Goal: Task Accomplishment & Management: Complete application form

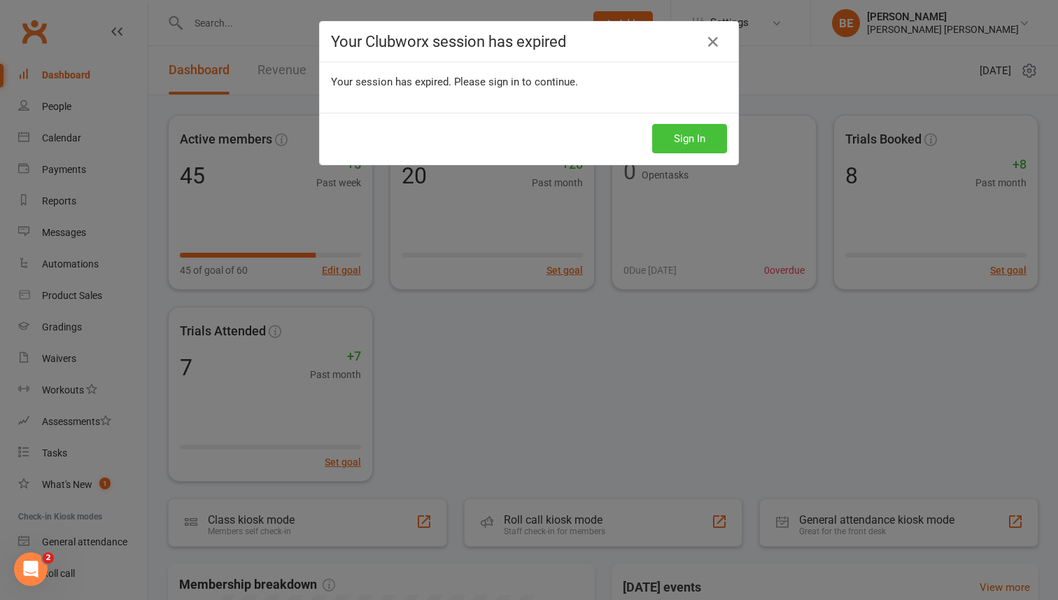
click at [707, 138] on button "Sign In" at bounding box center [689, 138] width 75 height 29
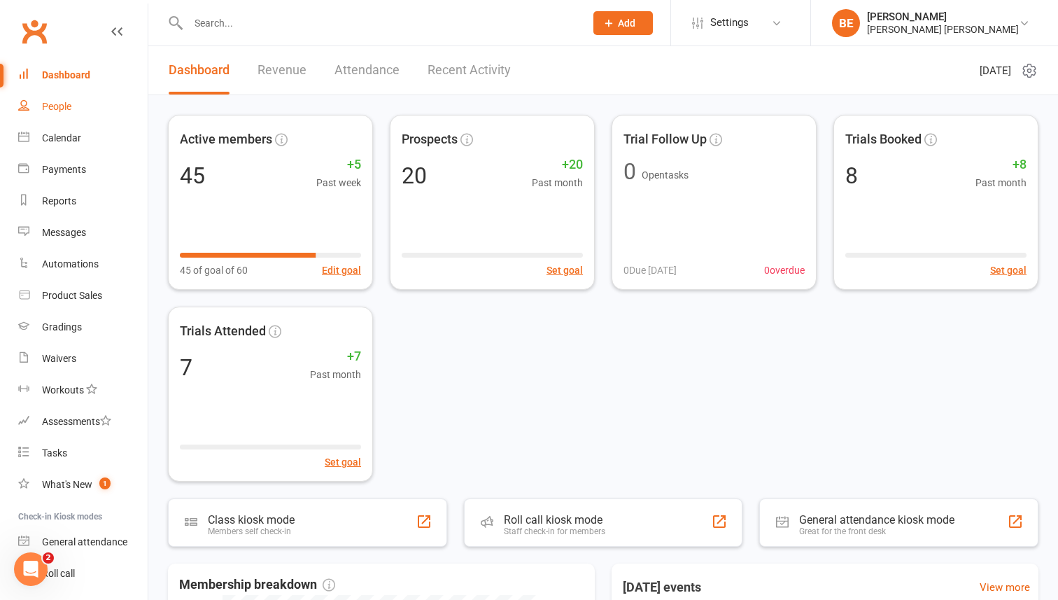
click at [58, 110] on div "People" at bounding box center [56, 106] width 29 height 11
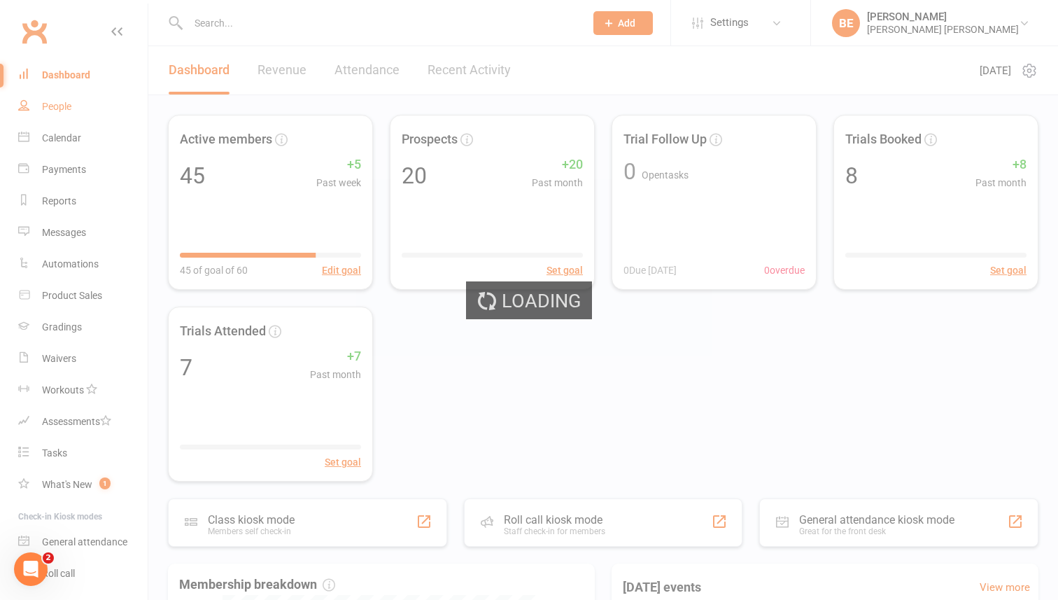
select select "50"
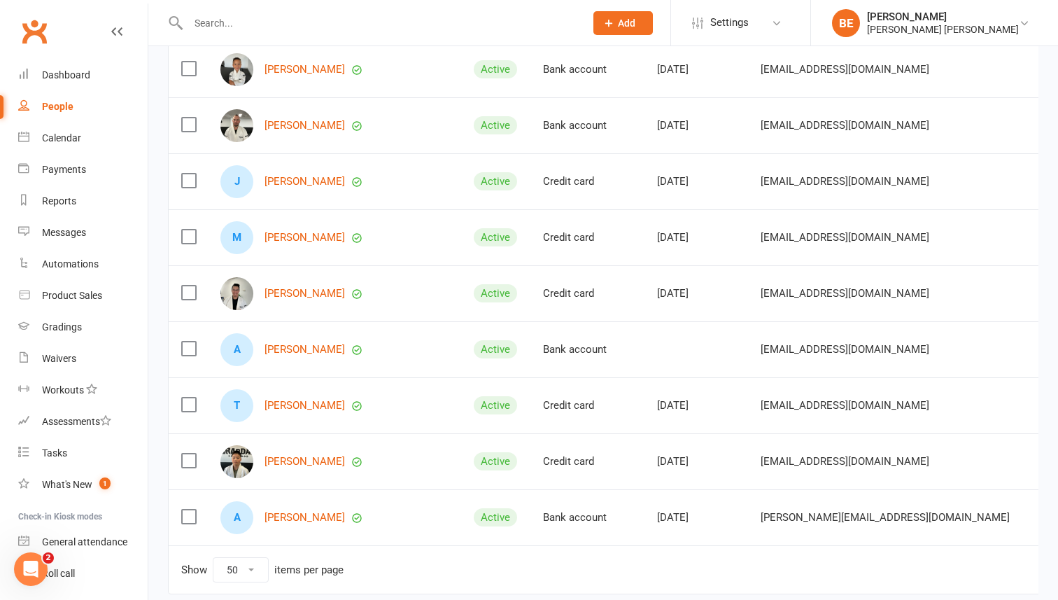
scroll to position [2224, 0]
click at [301, 287] on link "[PERSON_NAME]" at bounding box center [304, 293] width 80 height 12
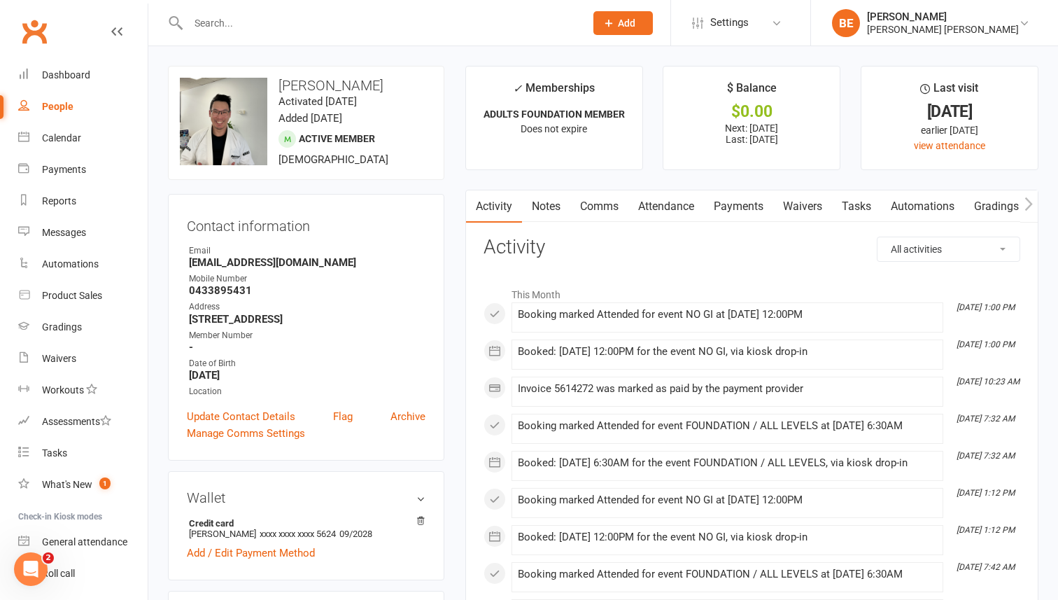
click at [1008, 208] on link "Gradings / Promotions" at bounding box center [1030, 206] width 132 height 32
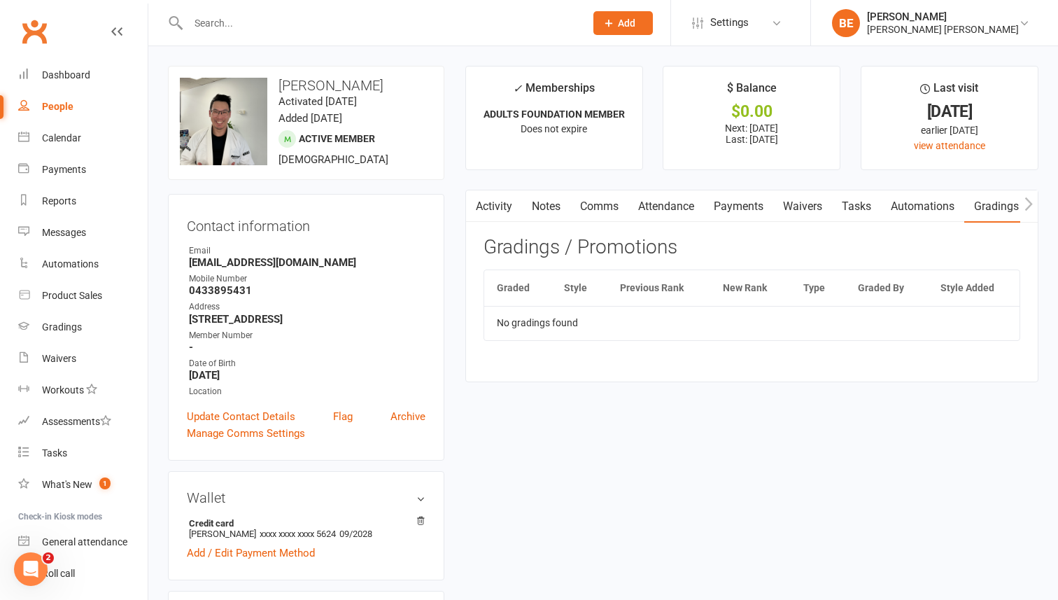
click at [879, 288] on th "Graded By" at bounding box center [886, 288] width 83 height 36
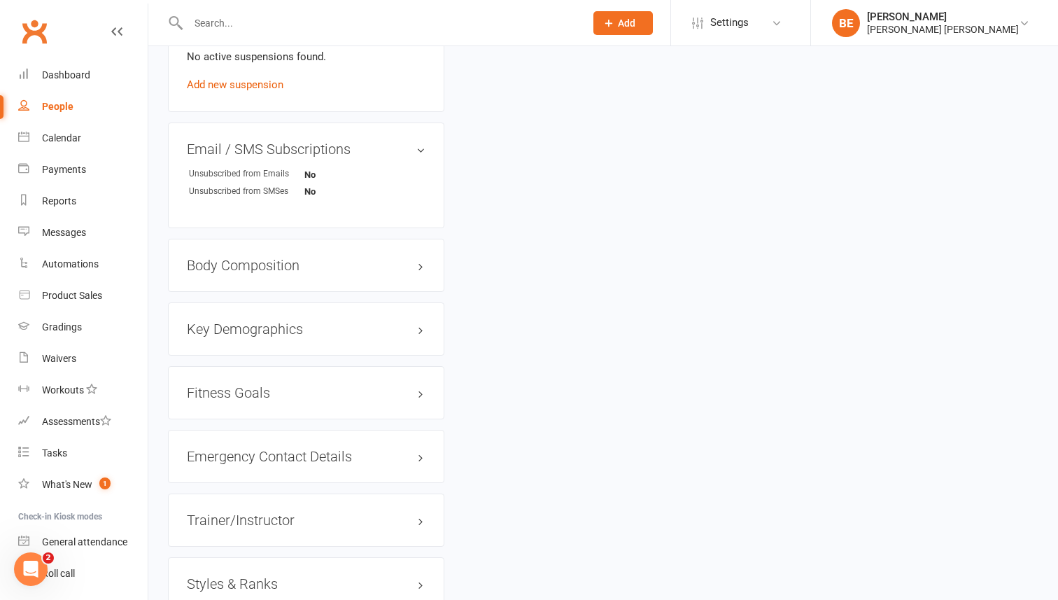
scroll to position [1064, 0]
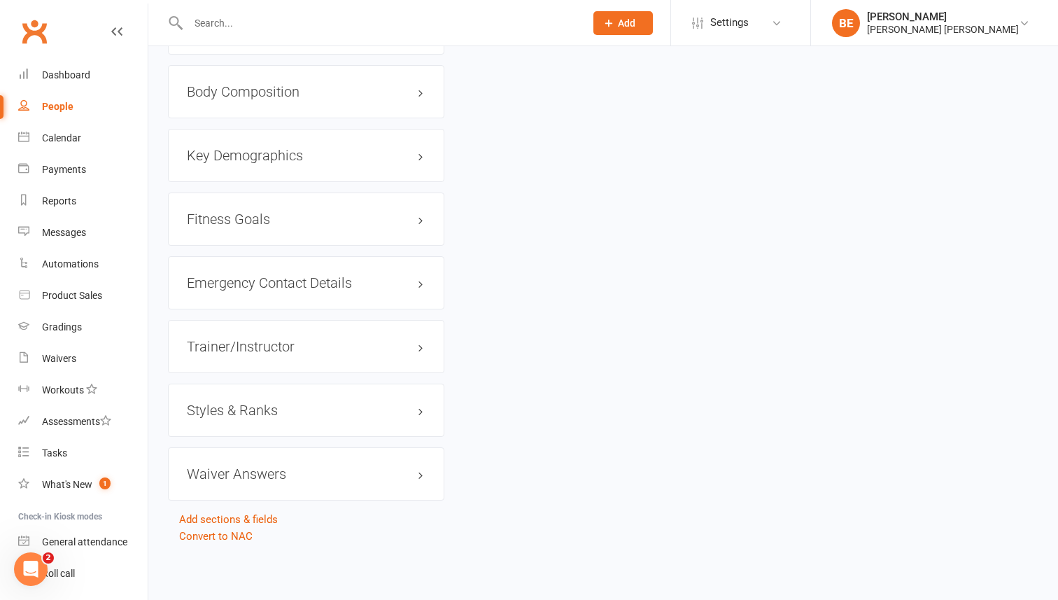
click at [383, 407] on h3 "Styles & Ranks" at bounding box center [306, 409] width 239 height 15
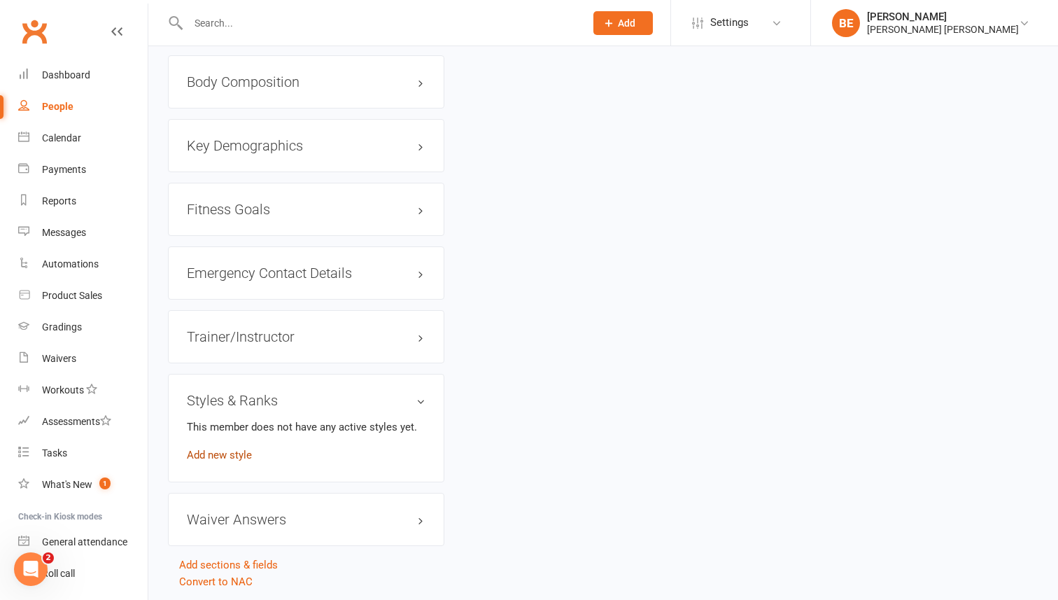
click at [215, 461] on link "Add new style" at bounding box center [219, 454] width 65 height 13
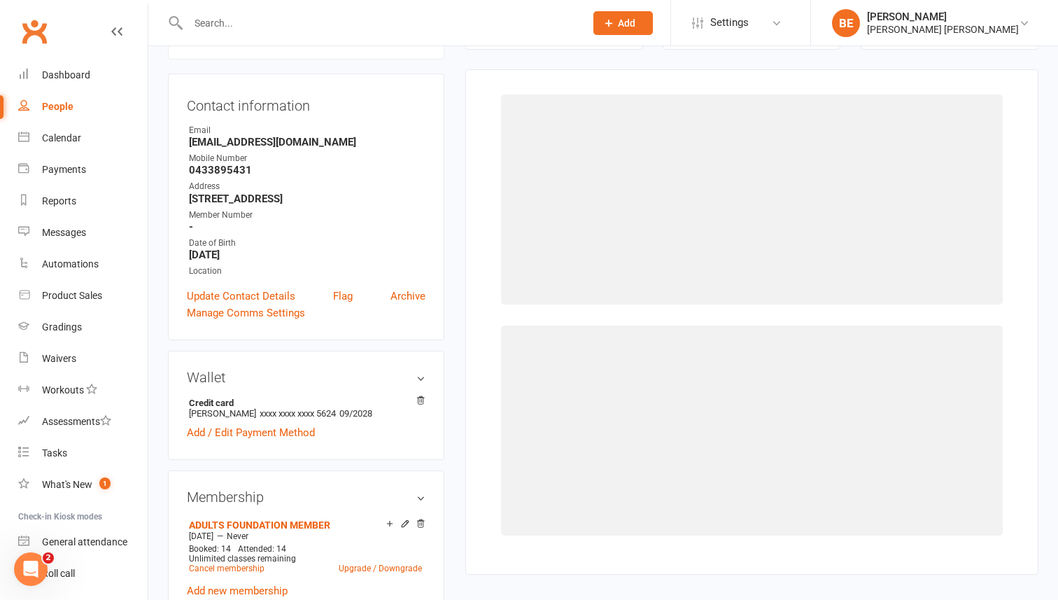
scroll to position [120, 0]
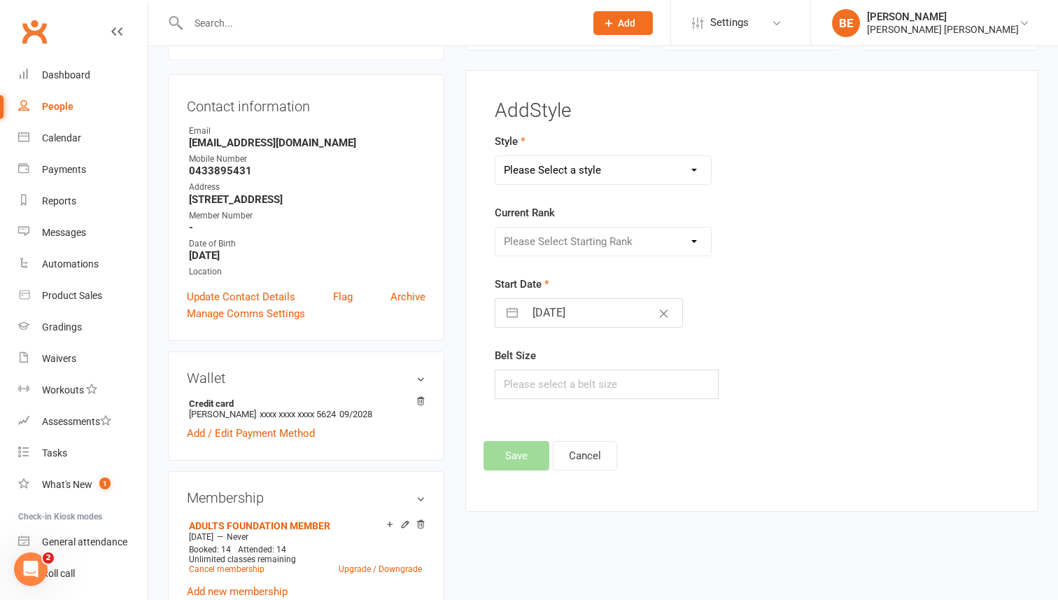
click at [705, 174] on select "Please Select a style ADULTS BJJ KIDS BJJ" at bounding box center [602, 170] width 215 height 28
select select "3699"
click at [695, 241] on select "Please Select Starting Rank WHITE WHITE I WHITE II WHITE III WHITE IIII BLUE BL…" at bounding box center [602, 241] width 215 height 28
select select "43797"
click at [511, 312] on button "button" at bounding box center [512, 313] width 25 height 28
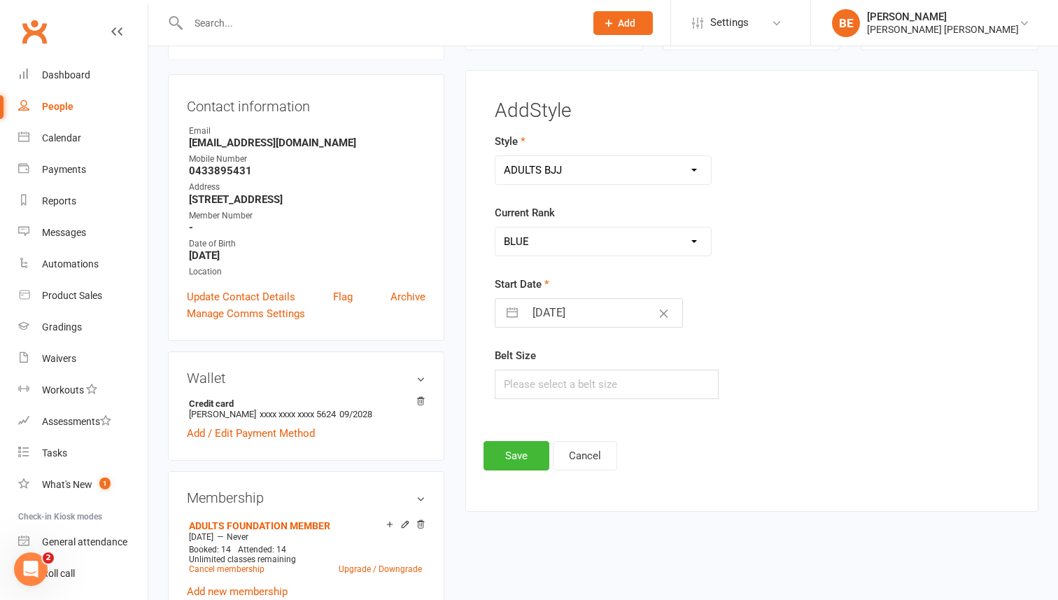
select select "7"
select select "2025"
select select "8"
select select "2025"
select select "9"
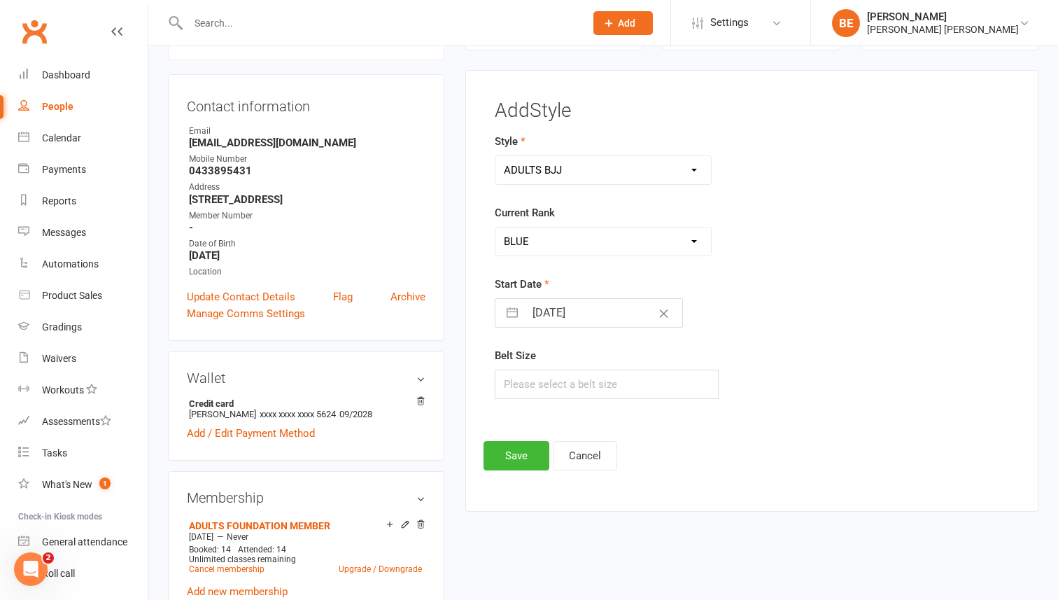
select select "2025"
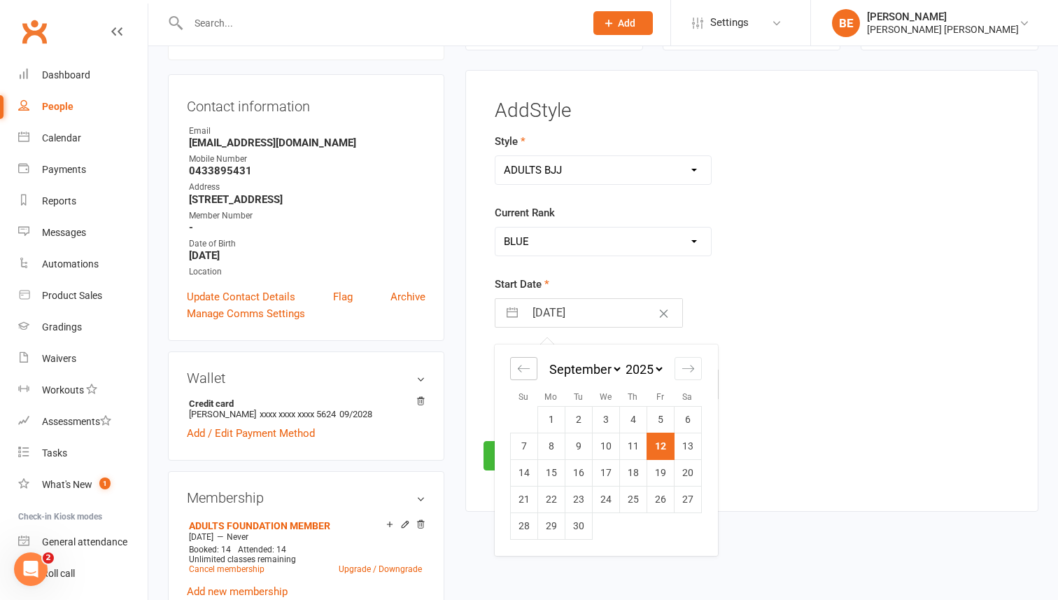
click at [526, 372] on icon "Move backward to switch to the previous month." at bounding box center [523, 368] width 13 height 13
select select "6"
select select "2025"
click at [526, 372] on icon "Move backward to switch to the previous month." at bounding box center [523, 368] width 13 height 13
select select "5"
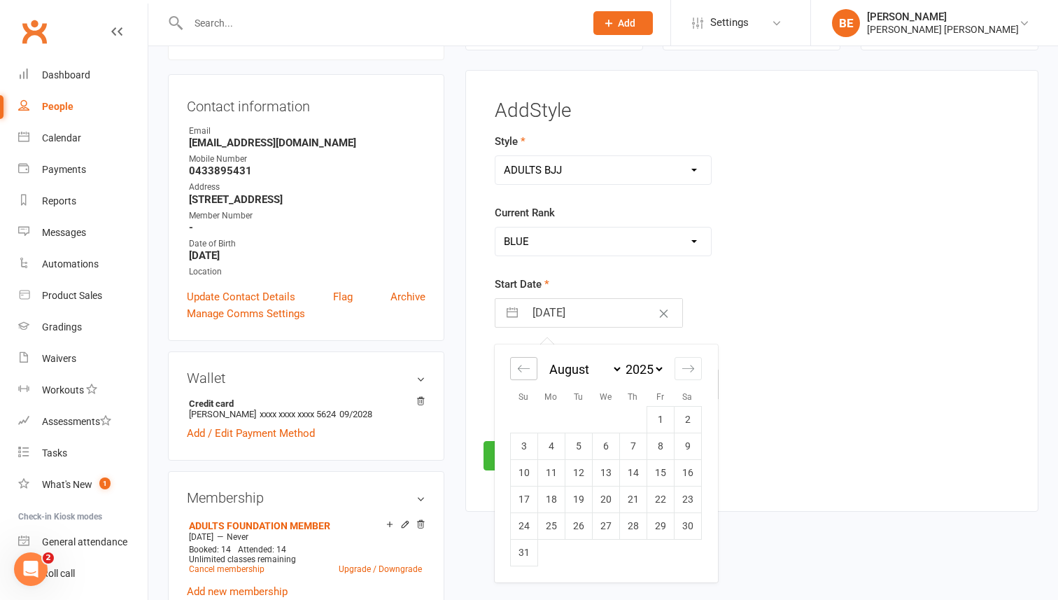
select select "2025"
click at [526, 372] on icon "Move backward to switch to the previous month." at bounding box center [523, 368] width 13 height 13
select select "4"
select select "2025"
click at [618, 365] on select "January February March April May June July August September October November De…" at bounding box center [584, 369] width 76 height 16
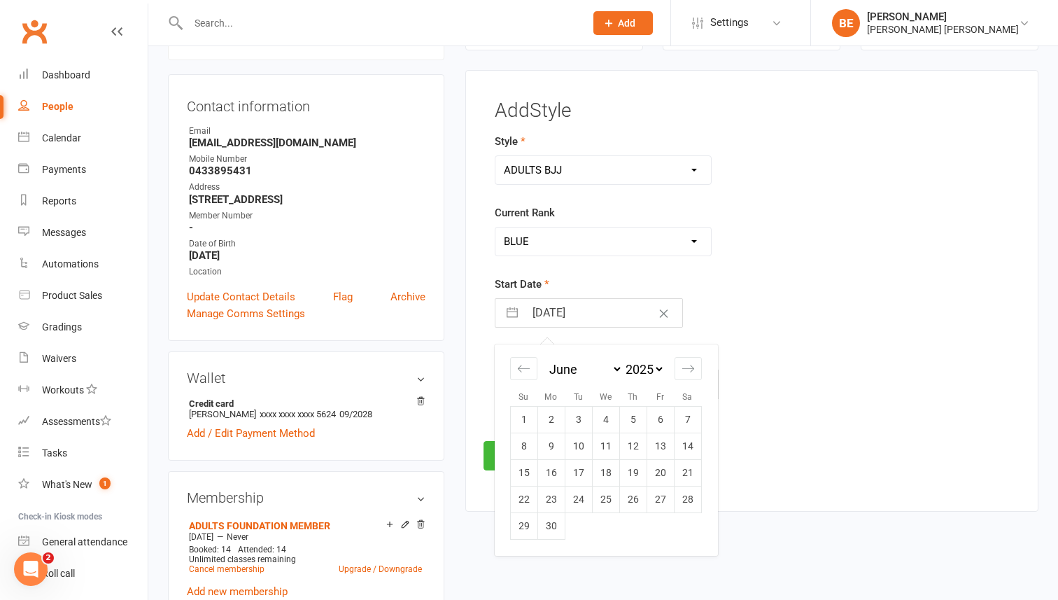
click at [649, 372] on select "2035 2034 2033 2032 2031 2030 2029 2028 2027 2026 2025 2024 2023 2022 2021 2020…" at bounding box center [644, 369] width 42 height 16
select select "4"
select select "2015"
select select "5"
select select "2015"
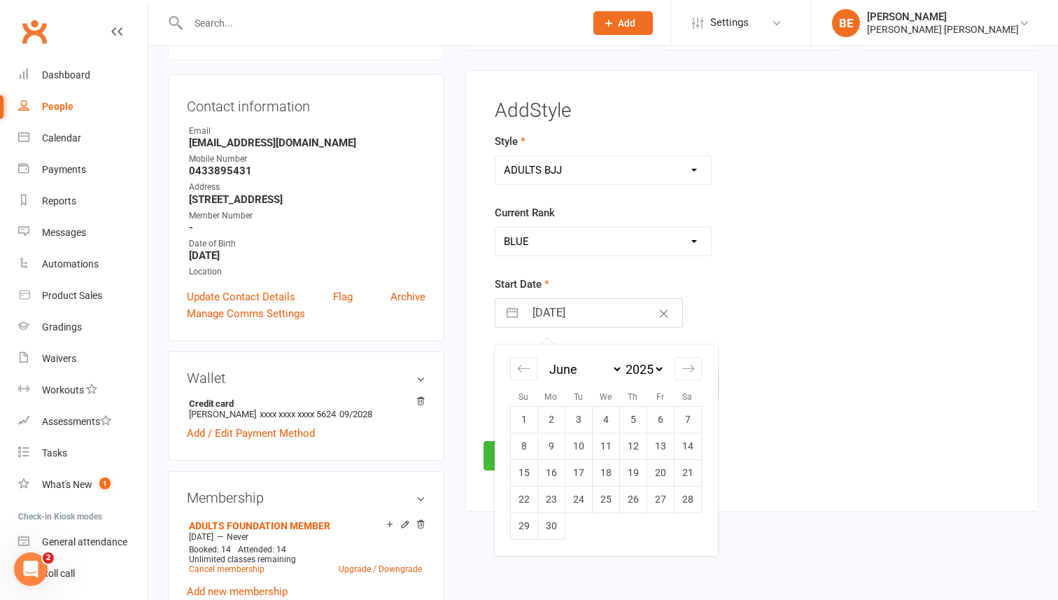
select select "6"
select select "2015"
click at [523, 367] on icon "Move backward to switch to the previous month." at bounding box center [523, 368] width 13 height 13
select select "3"
select select "2015"
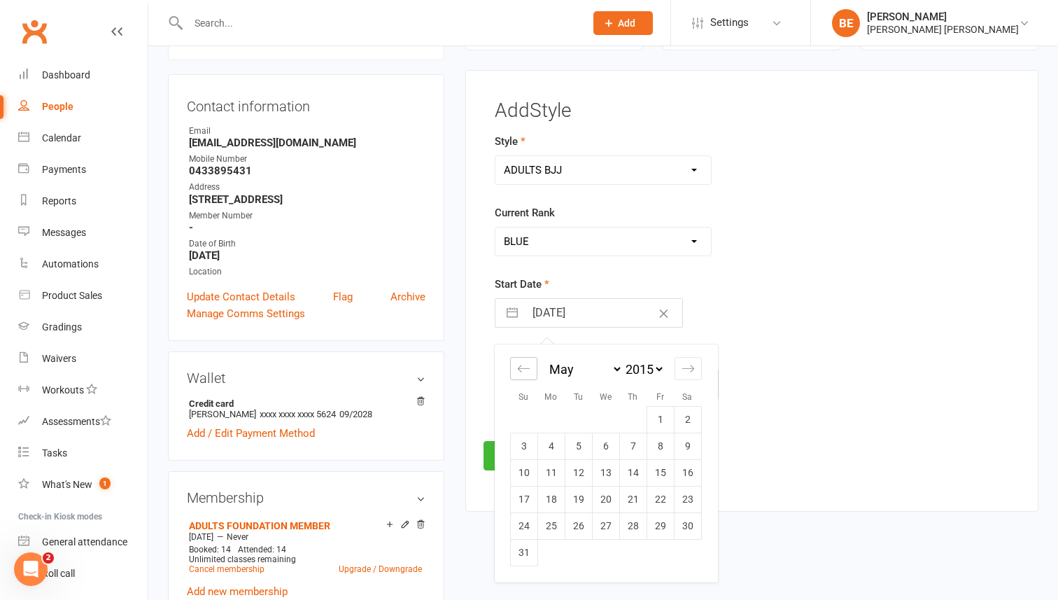
click at [523, 367] on icon "Move backward to switch to the previous month." at bounding box center [523, 368] width 13 height 13
select select "2"
select select "2015"
click at [523, 367] on icon "Move backward to switch to the previous month." at bounding box center [523, 368] width 13 height 13
select select "1"
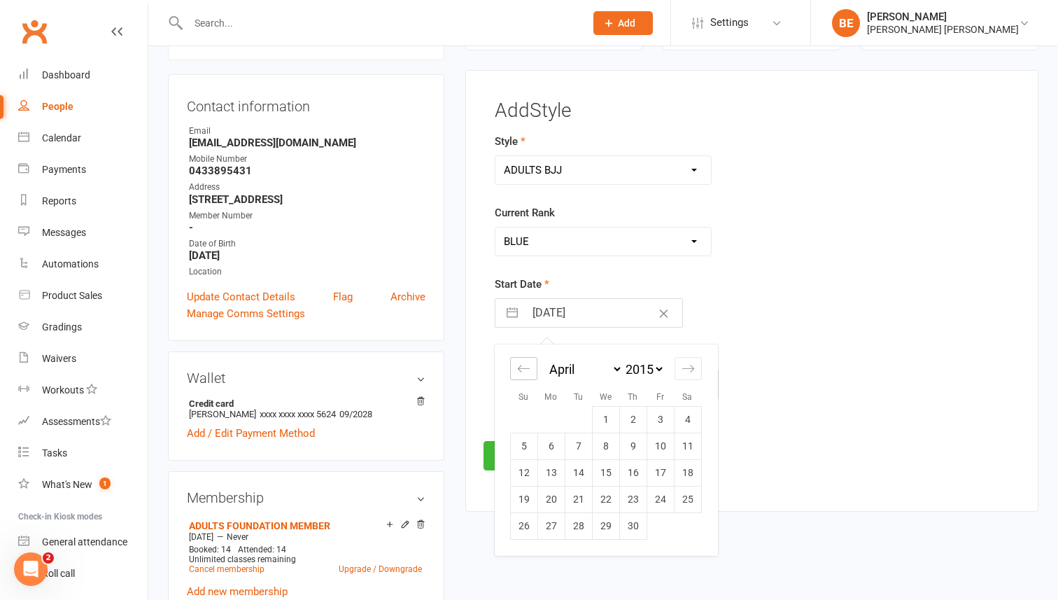
select select "2015"
click at [523, 367] on icon "Move backward to switch to the previous month." at bounding box center [523, 368] width 13 height 13
select select "2015"
click at [523, 367] on icon "Move backward to switch to the previous month." at bounding box center [523, 368] width 13 height 13
select select "11"
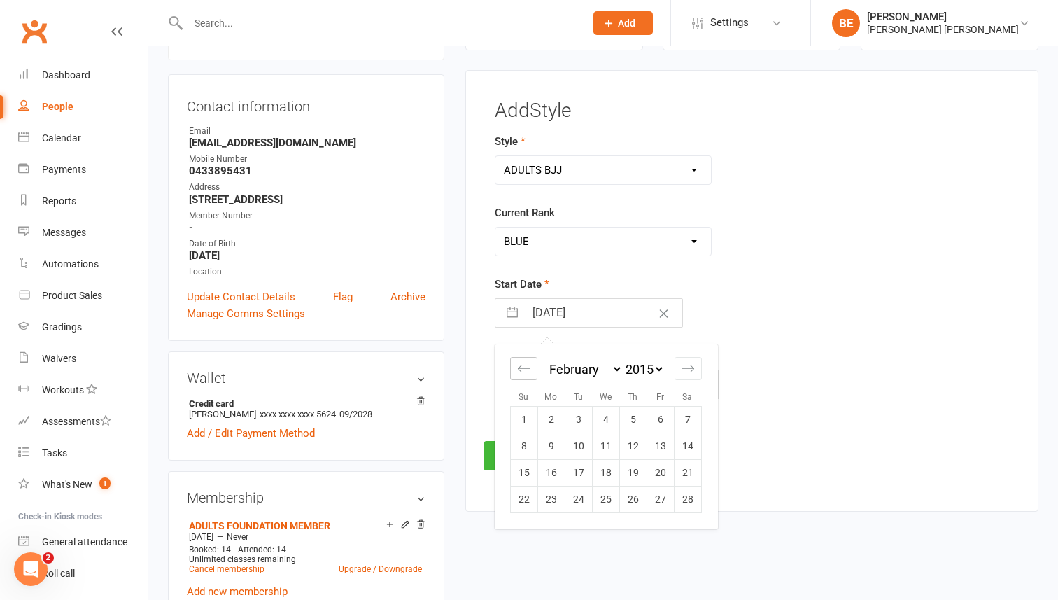
select select "2014"
click at [680, 526] on td "31" at bounding box center [687, 525] width 27 height 27
type input "31 Jan 2015"
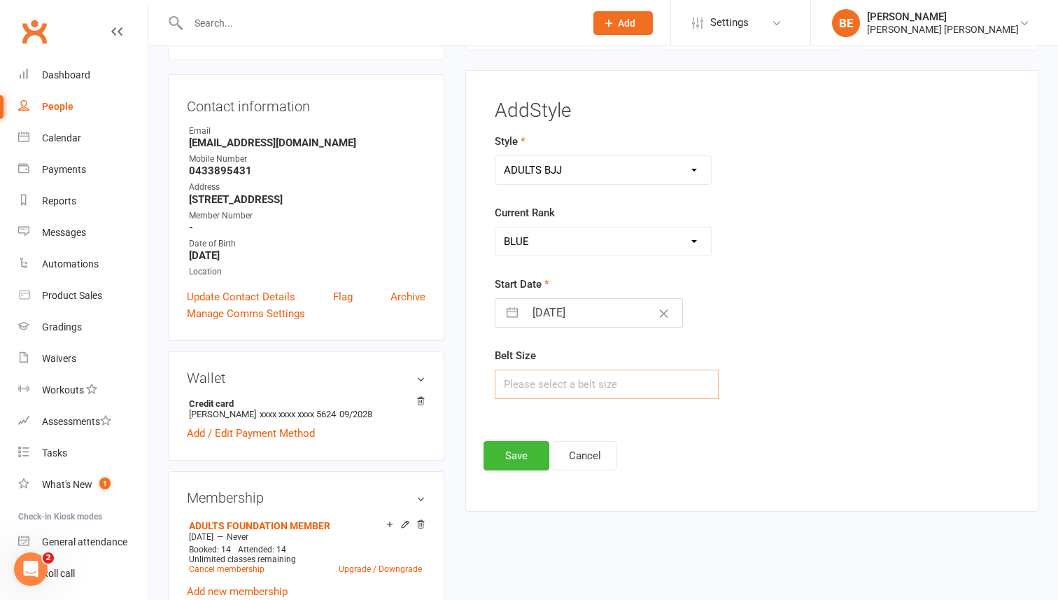
click at [640, 386] on input "text" at bounding box center [607, 383] width 224 height 29
type input "A2"
click at [513, 458] on button "Save" at bounding box center [516, 455] width 66 height 29
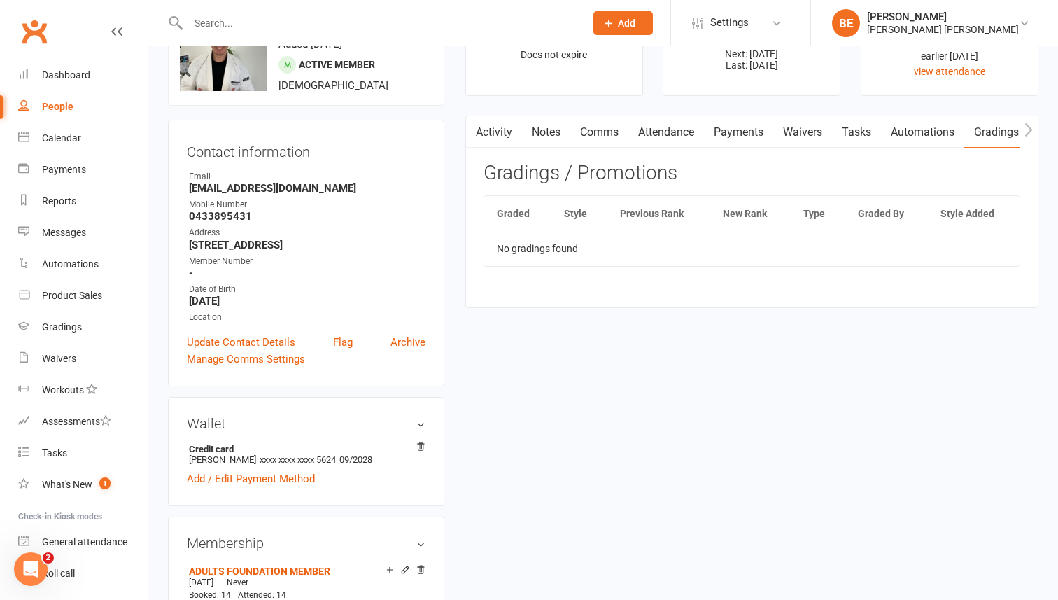
scroll to position [0, 0]
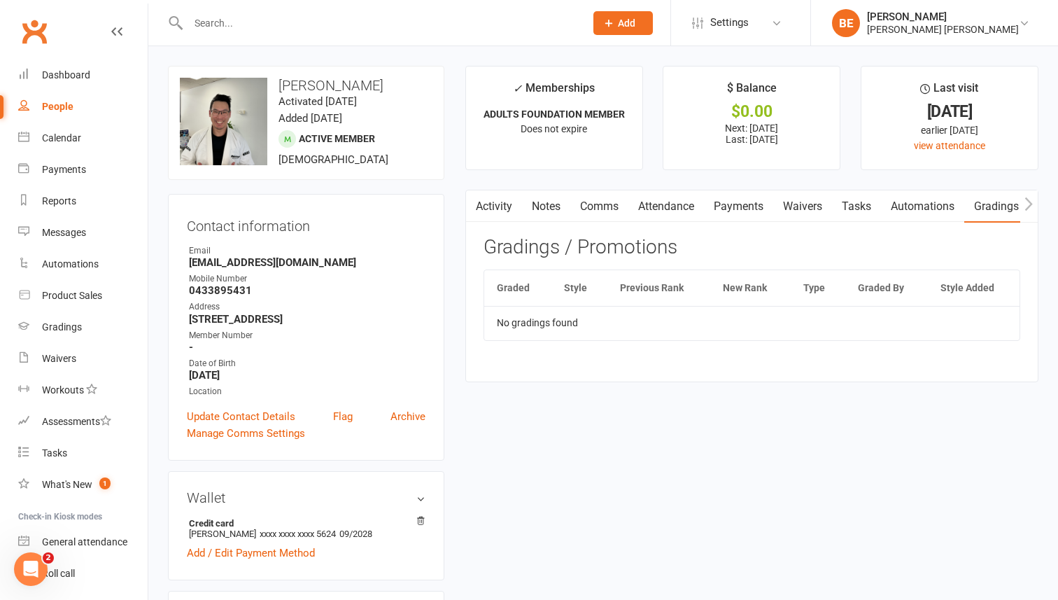
click at [902, 206] on link "Automations" at bounding box center [922, 206] width 83 height 32
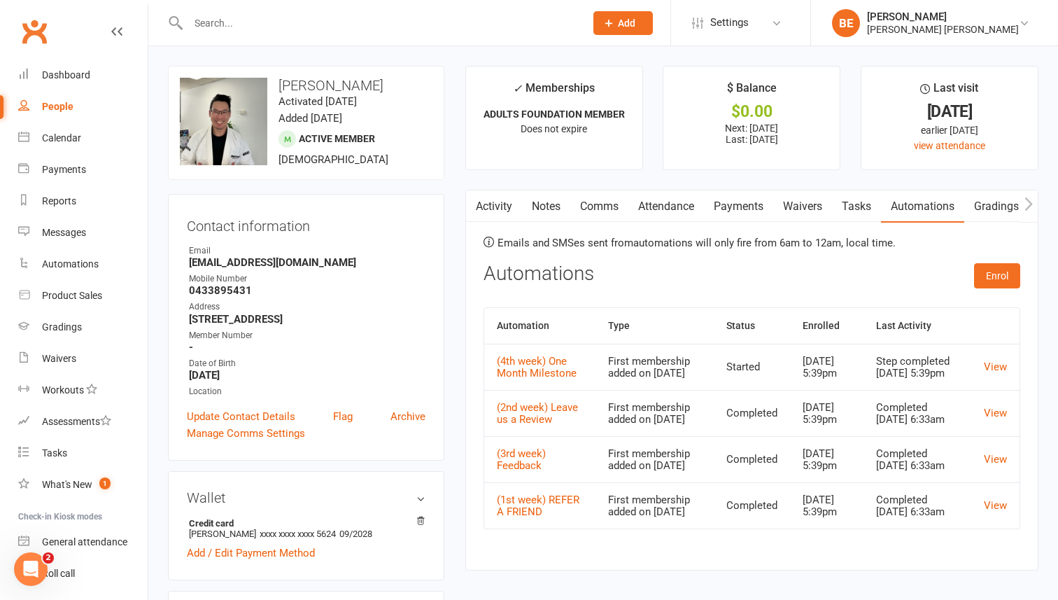
click at [992, 206] on link "Gradings / Promotions" at bounding box center [1030, 206] width 132 height 32
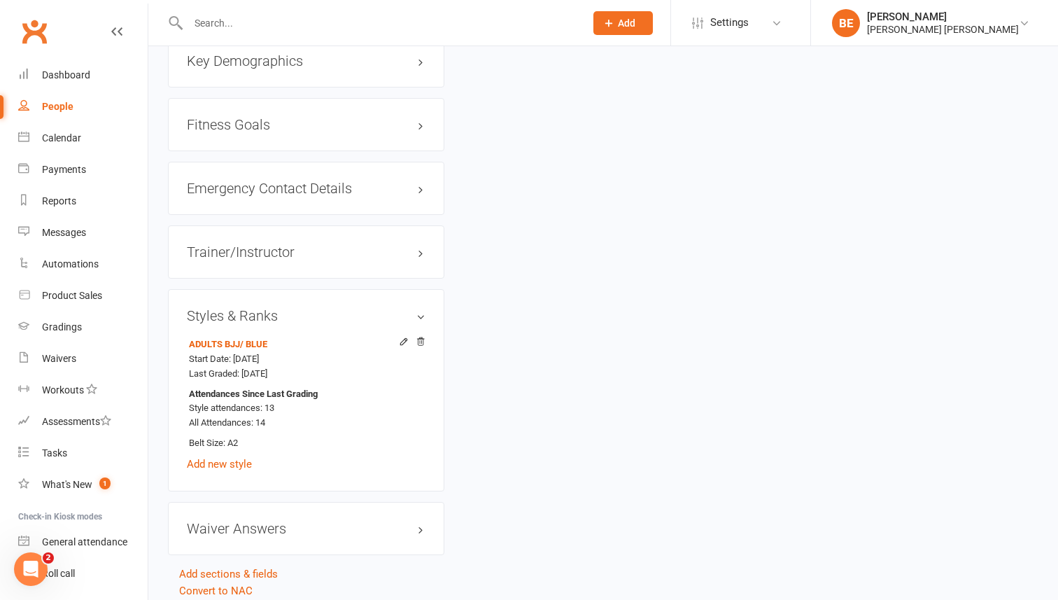
scroll to position [1150, 0]
click at [52, 327] on div "Gradings" at bounding box center [62, 326] width 40 height 11
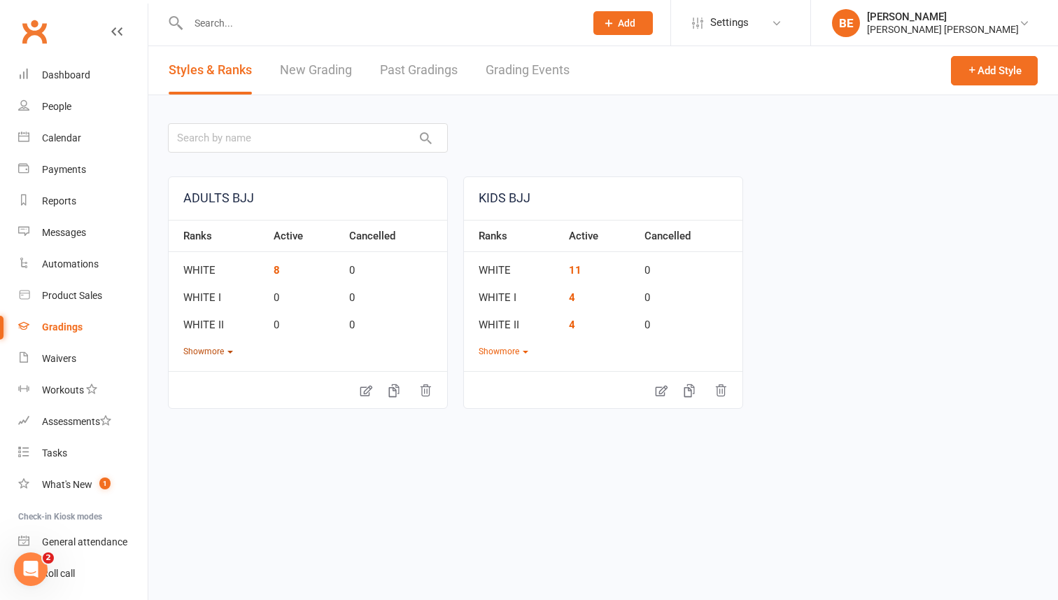
click at [225, 350] on button "Show more" at bounding box center [208, 351] width 50 height 13
click at [285, 404] on link "1" at bounding box center [287, 406] width 6 height 13
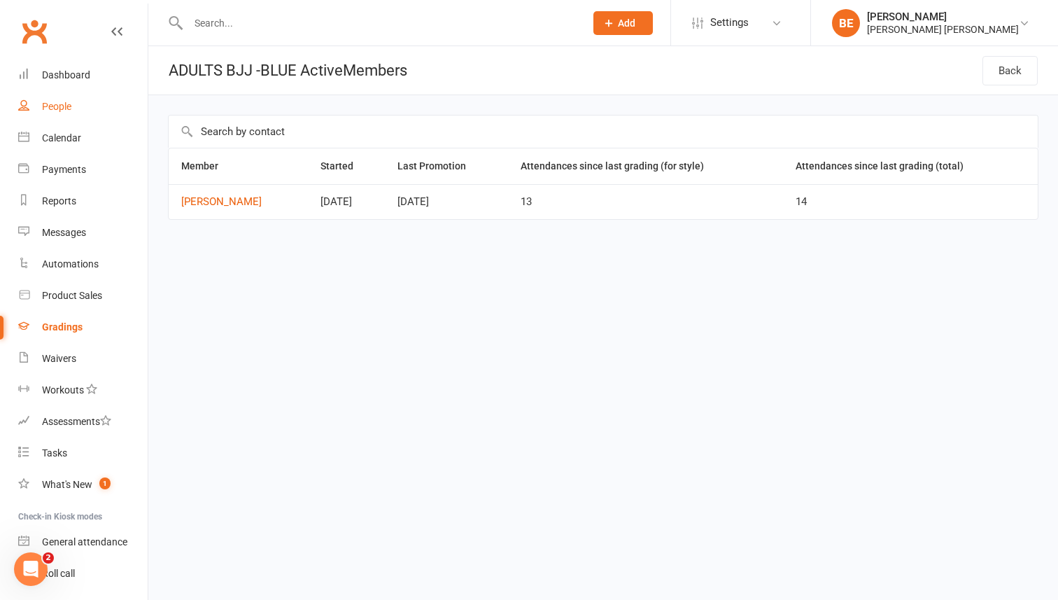
click at [55, 101] on div "People" at bounding box center [56, 106] width 29 height 11
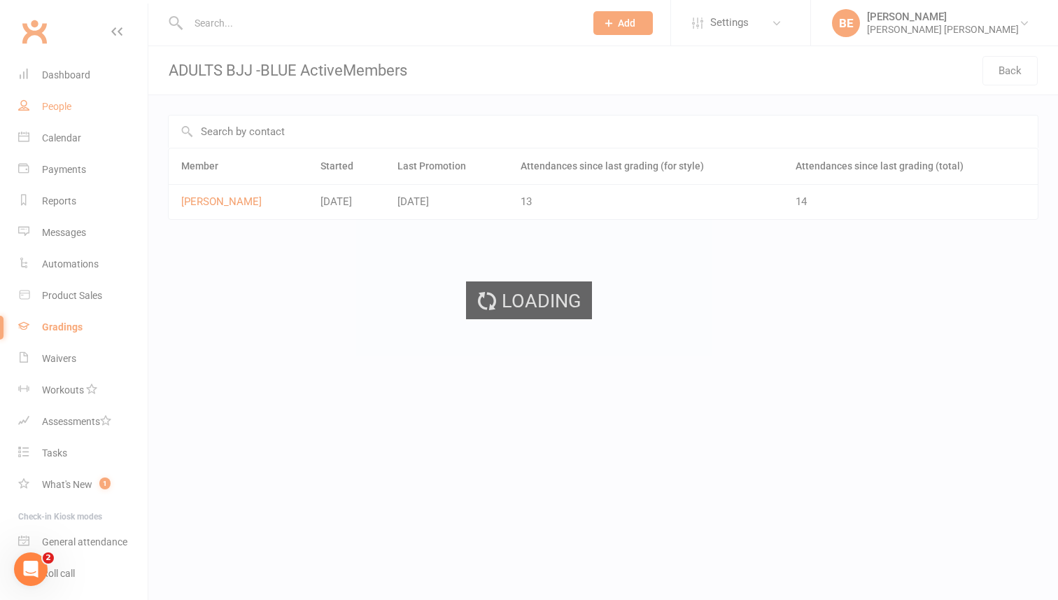
select select "50"
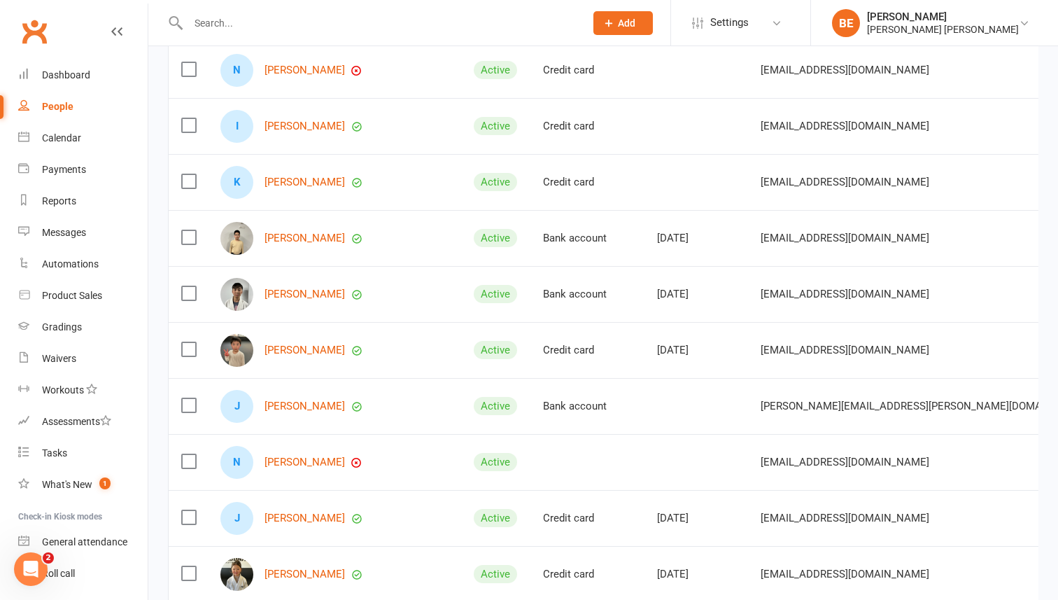
scroll to position [825, 0]
click at [277, 402] on link "Jonas Li" at bounding box center [304, 405] width 80 height 12
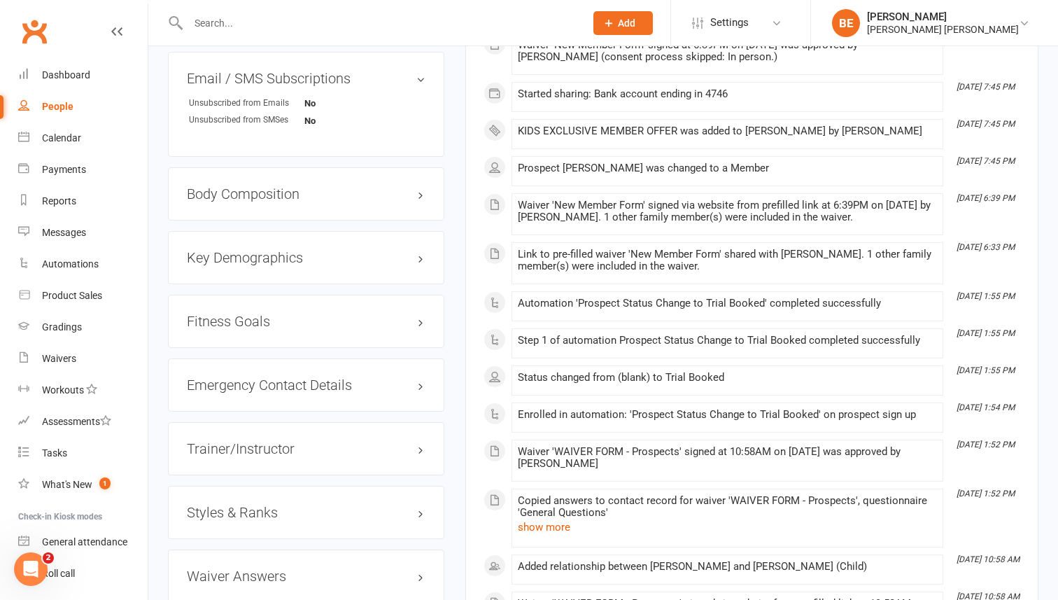
scroll to position [1070, 0]
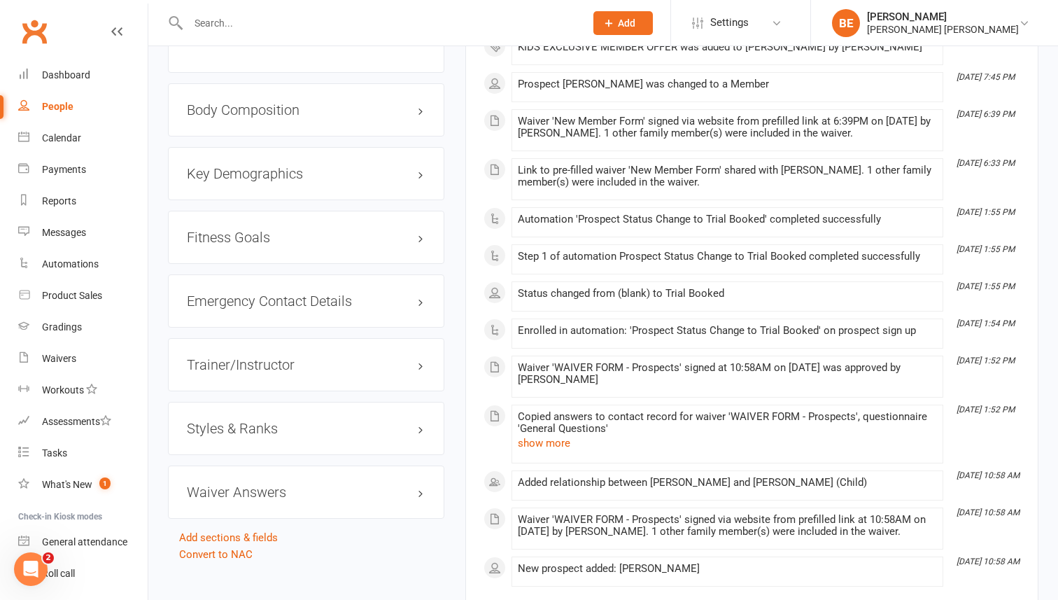
click at [423, 420] on h3 "Styles & Ranks" at bounding box center [306, 427] width 239 height 15
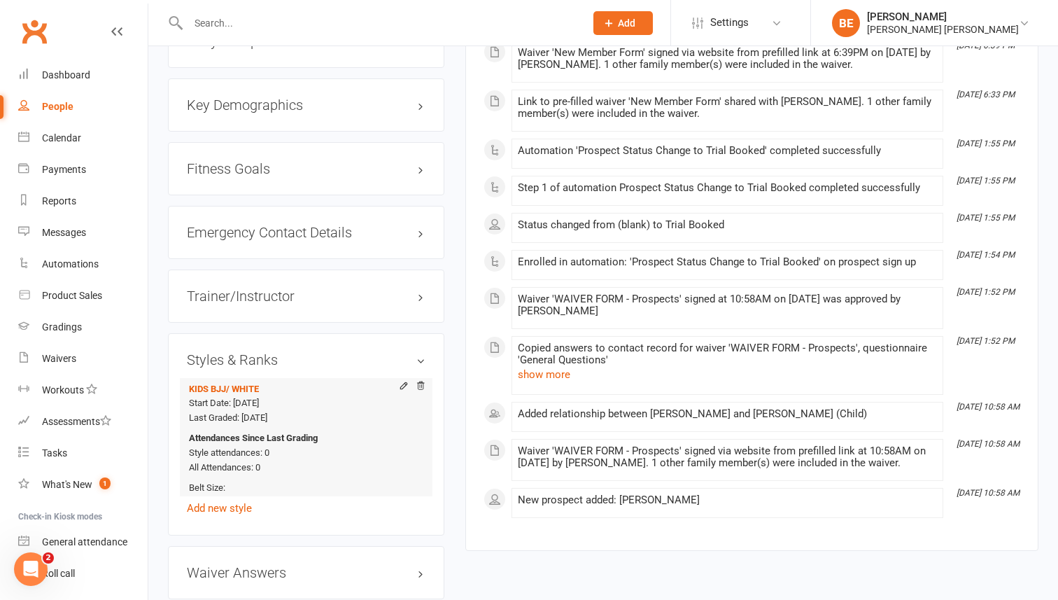
scroll to position [1145, 0]
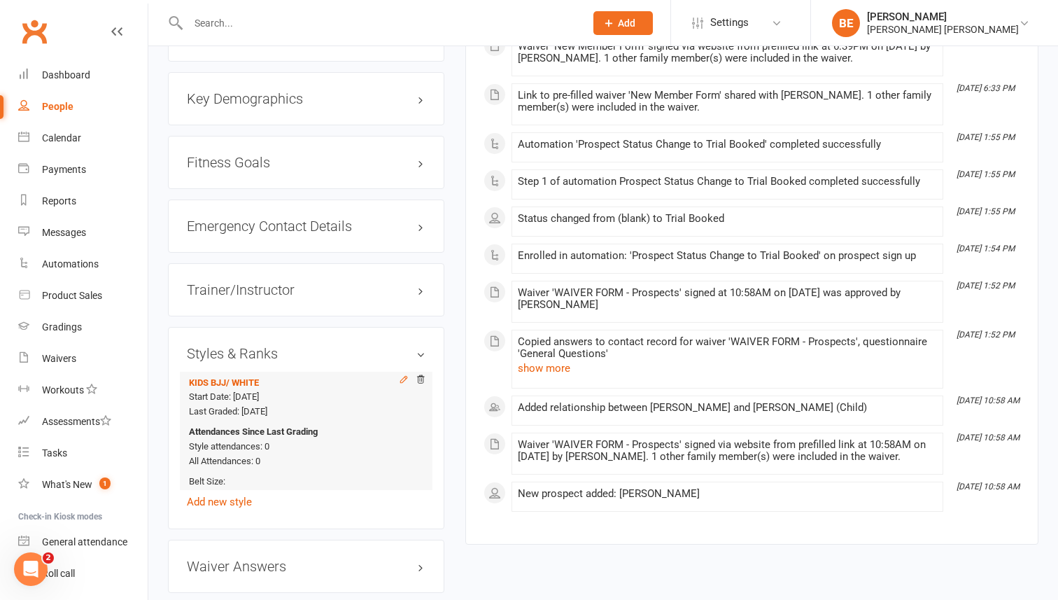
click at [402, 374] on icon at bounding box center [404, 379] width 10 height 10
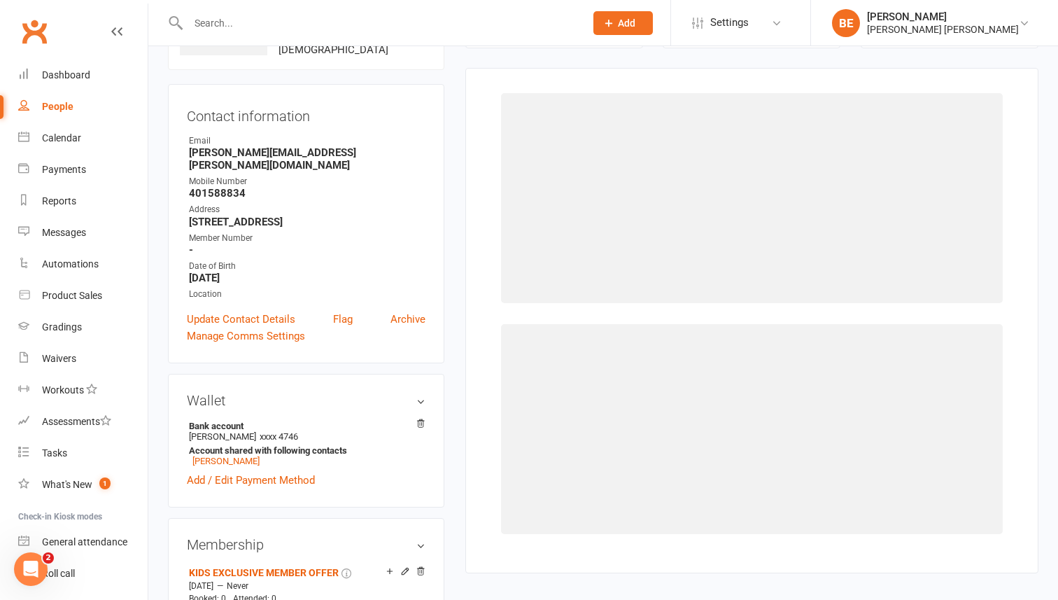
scroll to position [107, 0]
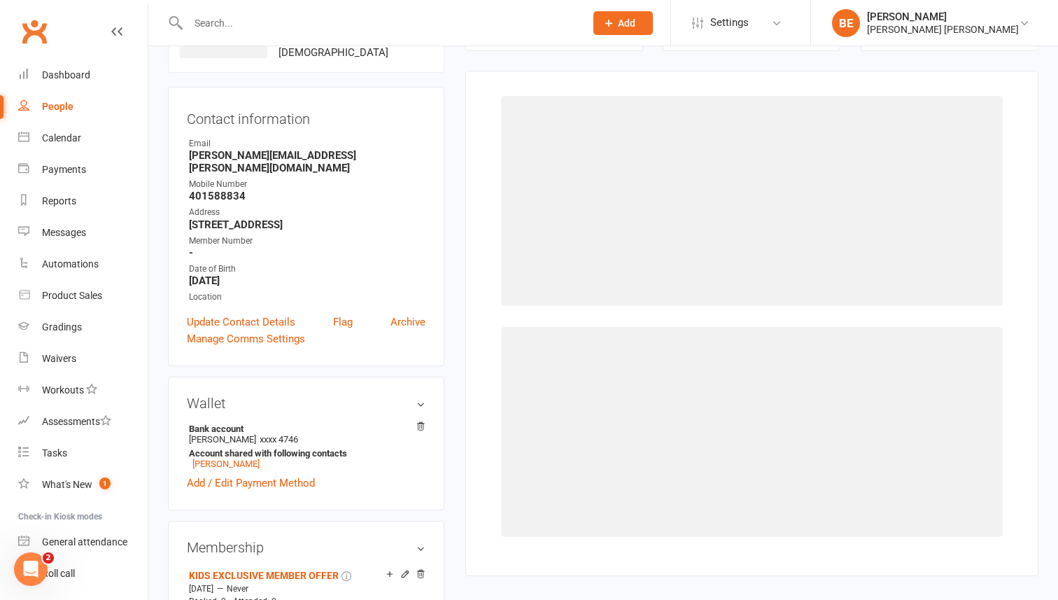
select select "3700"
select select "43816"
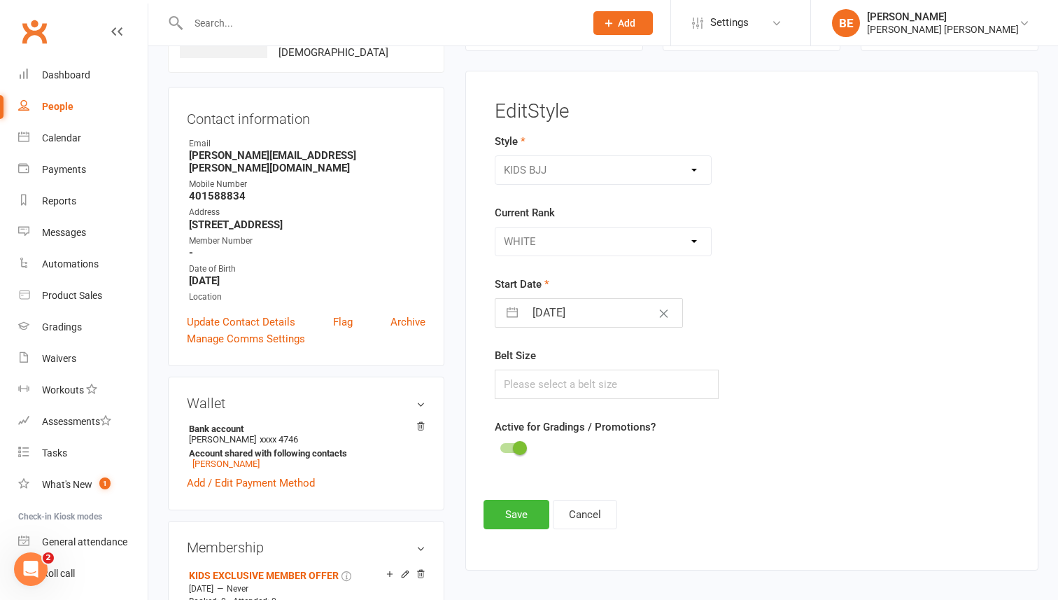
click at [693, 238] on div "Please Select Starting Rank WHITE WHITE I WHITE II WHITE III WHITE IIIII WHITE …" at bounding box center [603, 241] width 217 height 29
click at [693, 242] on div "Please Select Starting Rank WHITE WHITE I WHITE II WHITE III WHITE IIIII WHITE …" at bounding box center [603, 241] width 217 height 29
click at [693, 239] on div "Please Select Starting Rank WHITE WHITE I WHITE II WHITE III WHITE IIIII WHITE …" at bounding box center [603, 241] width 217 height 29
click at [695, 240] on div "Please Select Starting Rank WHITE WHITE I WHITE II WHITE III WHITE IIIII WHITE …" at bounding box center [603, 241] width 217 height 29
click at [691, 240] on div "Please Select Starting Rank WHITE WHITE I WHITE II WHITE III WHITE IIIII WHITE …" at bounding box center [603, 241] width 217 height 29
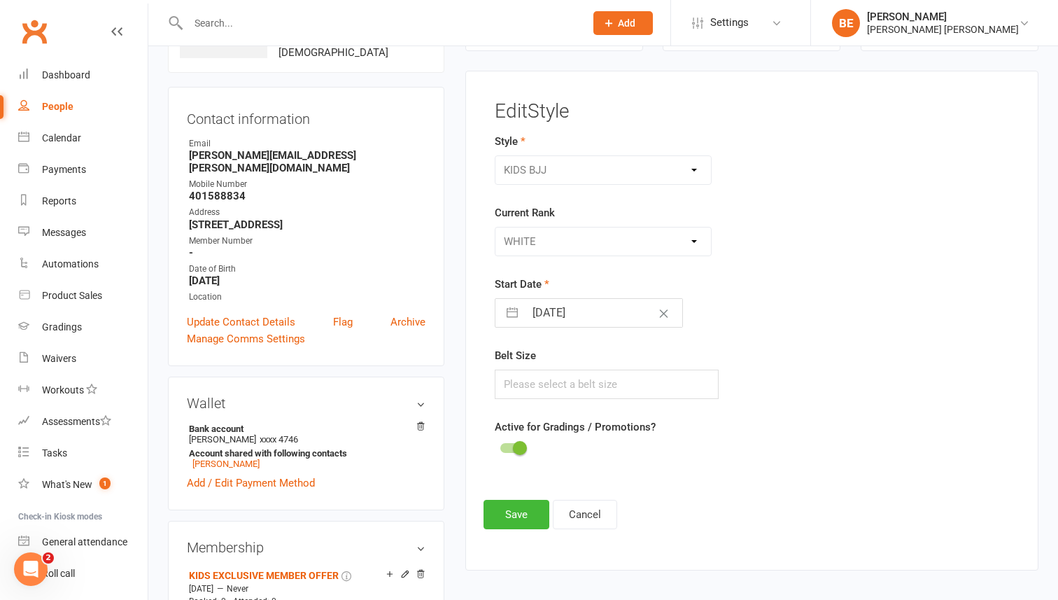
click at [692, 240] on div "Please Select Starting Rank WHITE WHITE I WHITE II WHITE III WHITE IIIII WHITE …" at bounding box center [603, 241] width 217 height 29
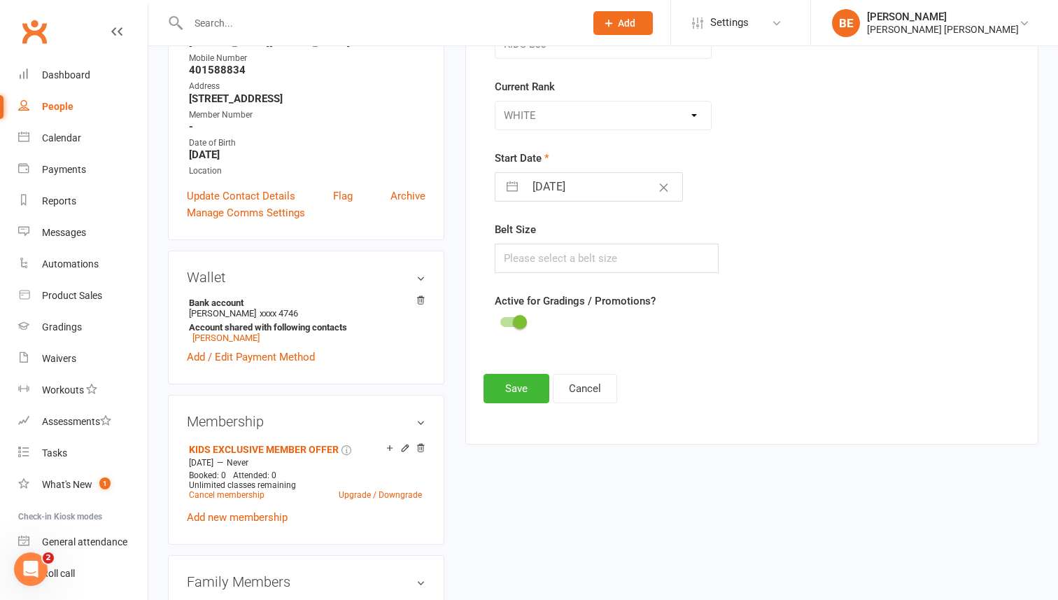
scroll to position [243, 0]
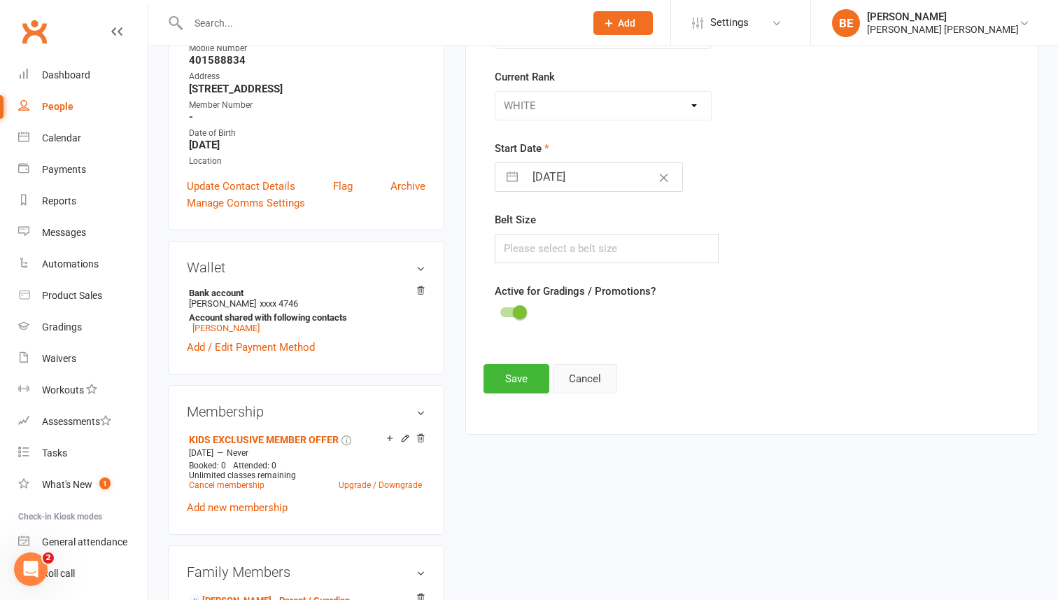
click at [583, 379] on button "Cancel" at bounding box center [585, 378] width 64 height 29
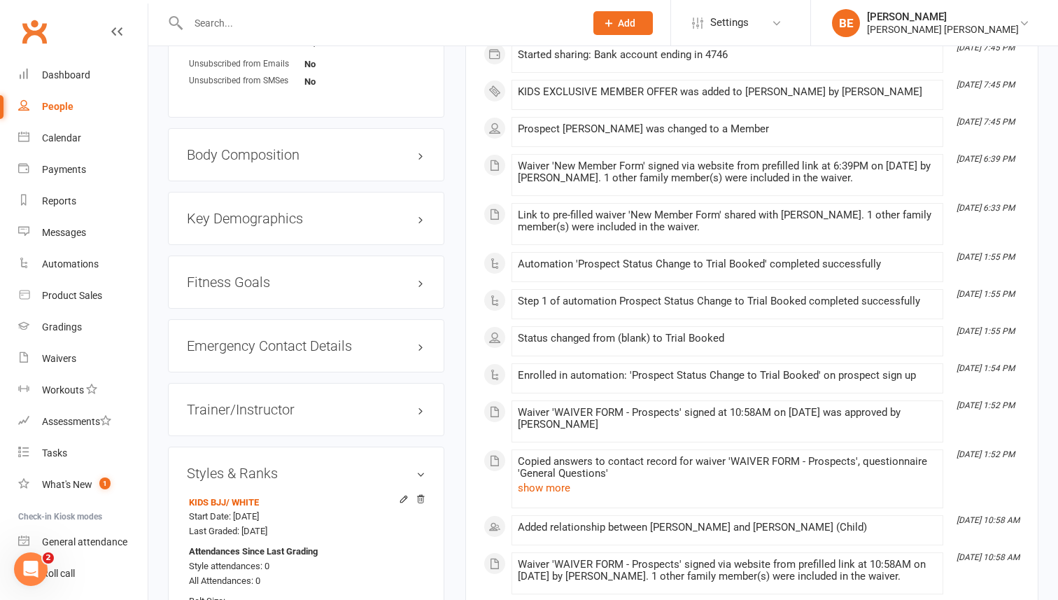
scroll to position [1129, 0]
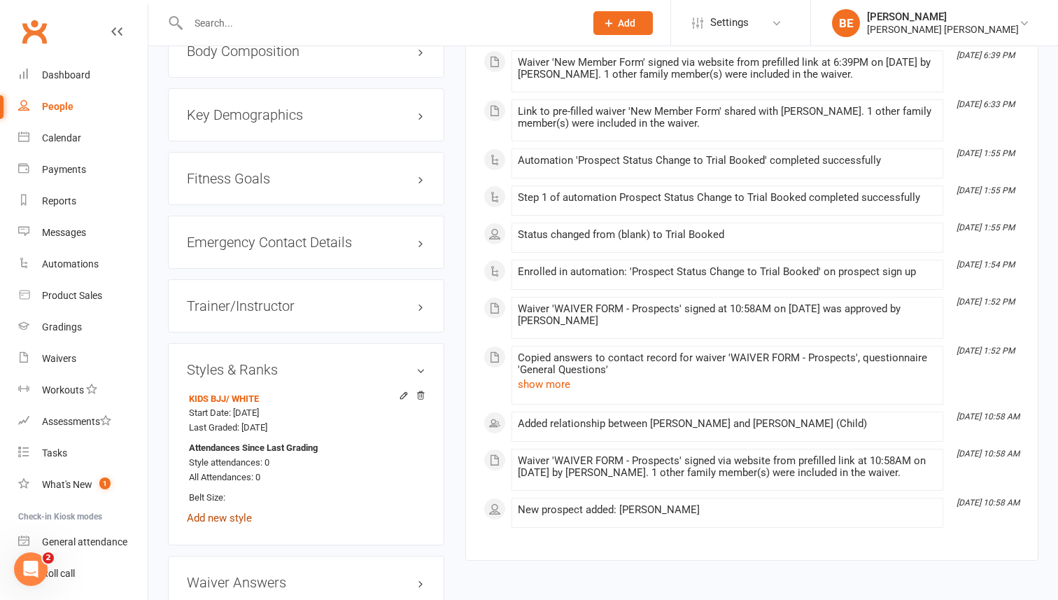
click at [232, 511] on link "Add new style" at bounding box center [219, 517] width 65 height 13
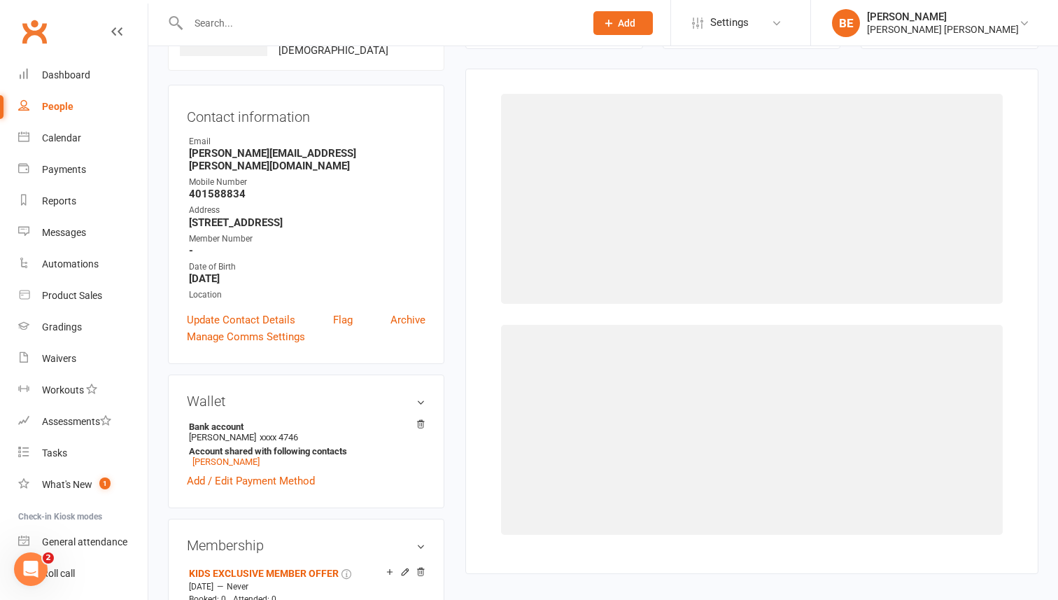
scroll to position [107, 0]
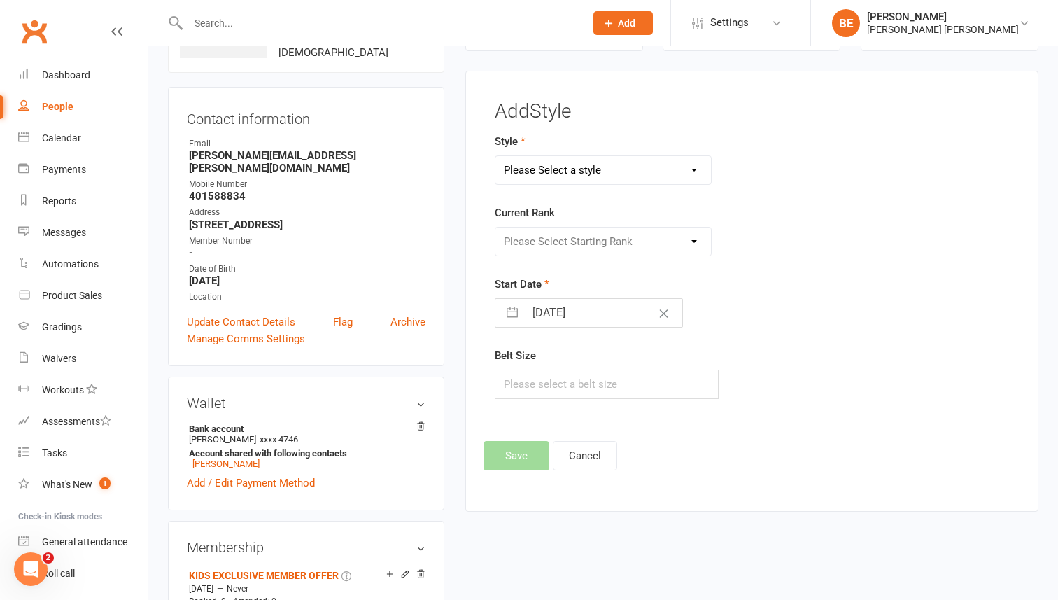
click at [697, 170] on select "Please Select a style ADULTS BJJ KIDS BJJ" at bounding box center [602, 170] width 215 height 28
select select "3700"
click at [695, 241] on select "Please Select Starting Rank WHITE WHITE I WHITE II WHITE III WHITE IIIII WHITE …" at bounding box center [602, 241] width 215 height 28
select select "43827"
click at [599, 387] on input "text" at bounding box center [607, 383] width 224 height 29
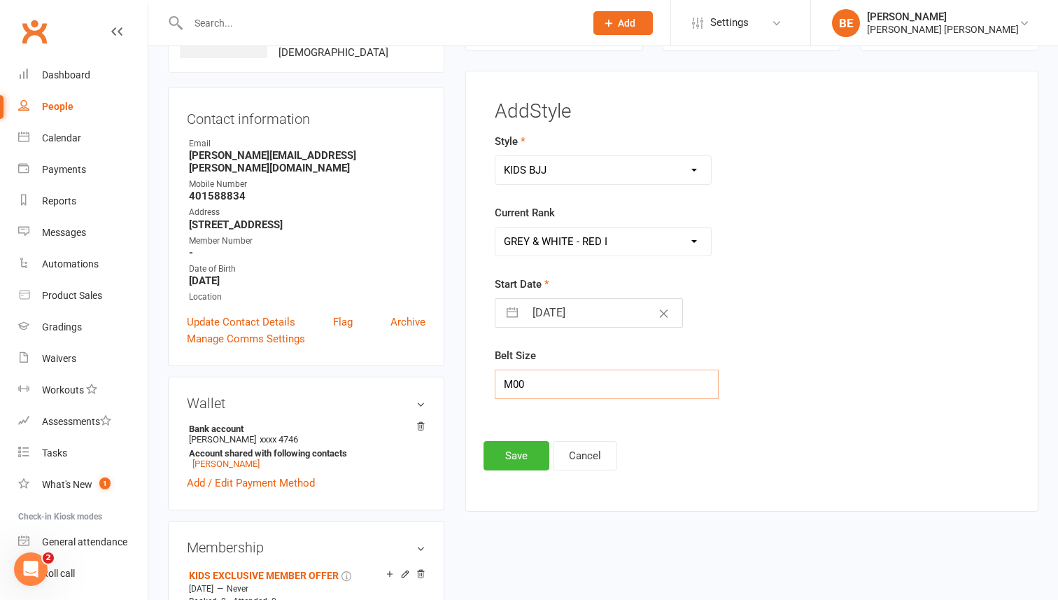
type input "M00"
click at [598, 315] on input "12 Sep 2025" at bounding box center [603, 313] width 157 height 28
select select "7"
select select "2025"
select select "8"
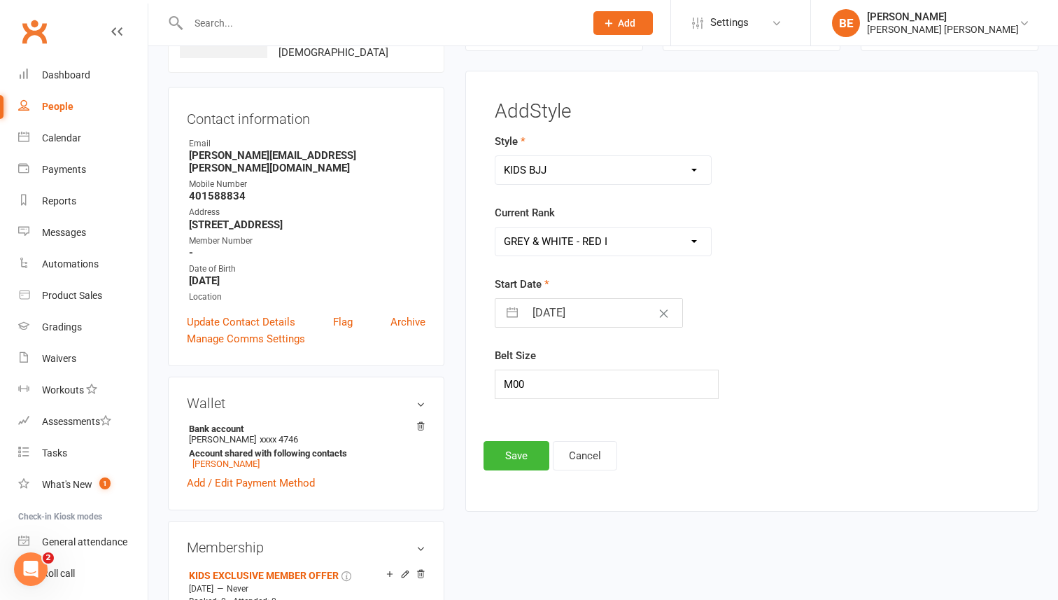
select select "2025"
select select "9"
select select "2025"
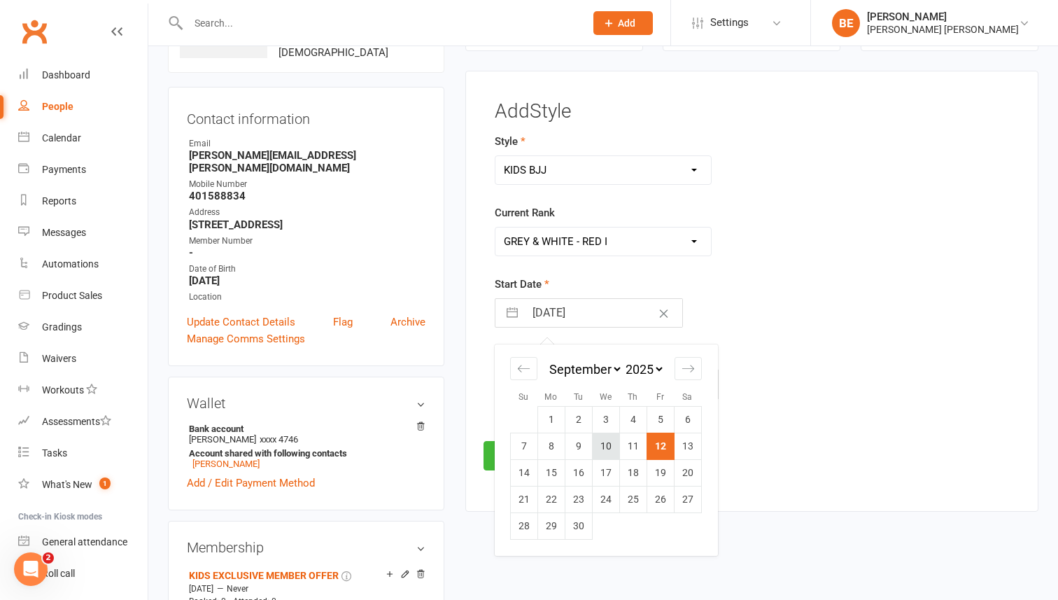
click at [607, 445] on td "10" at bounding box center [605, 446] width 27 height 27
type input "10 Sep 2025"
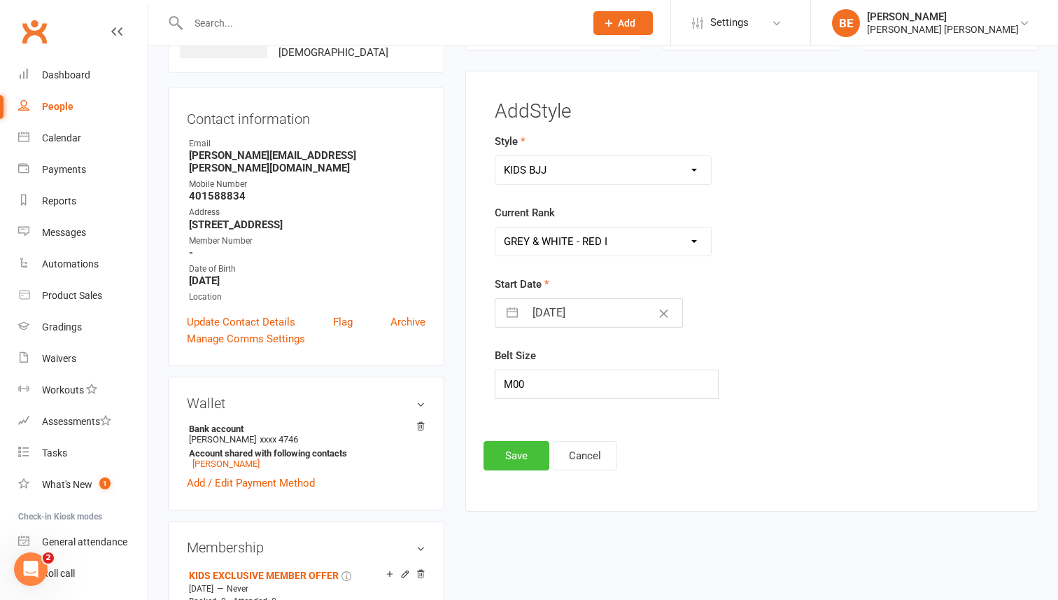
click at [518, 455] on button "Save" at bounding box center [516, 455] width 66 height 29
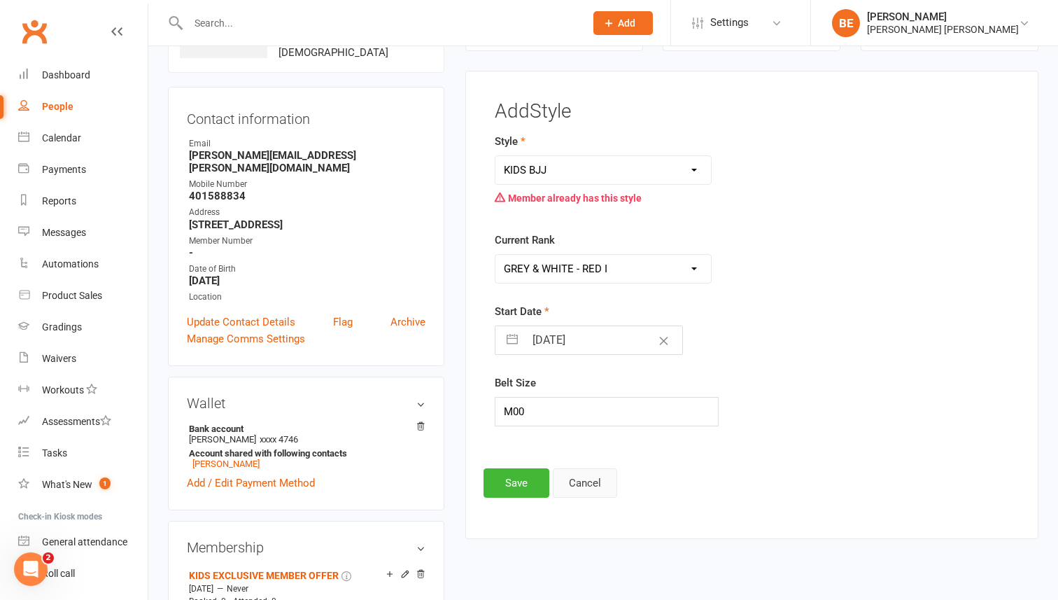
click at [578, 488] on button "Cancel" at bounding box center [585, 482] width 64 height 29
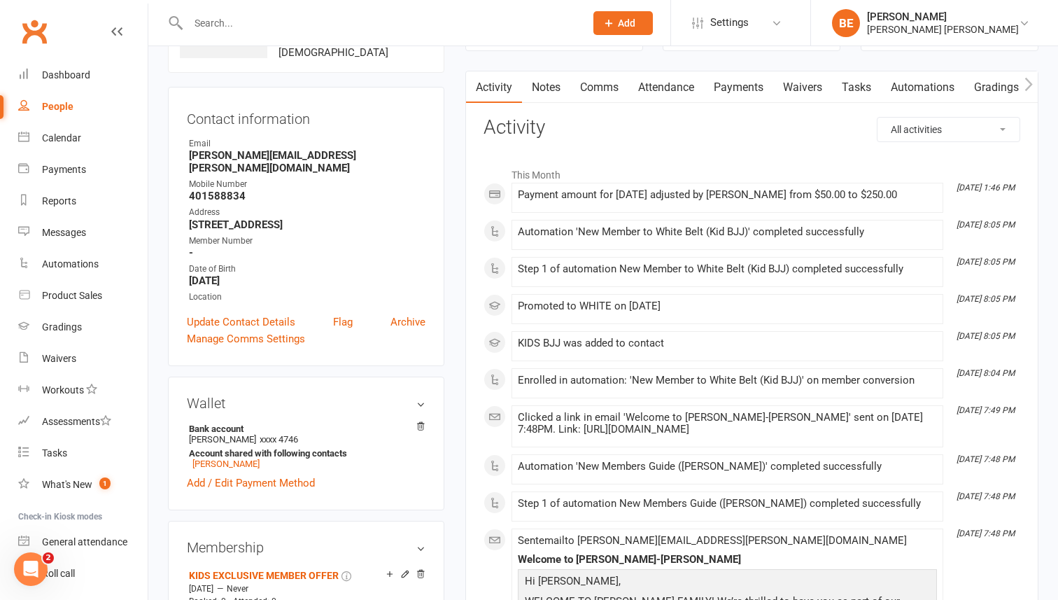
click at [991, 83] on link "Gradings / Promotions" at bounding box center [1030, 87] width 132 height 32
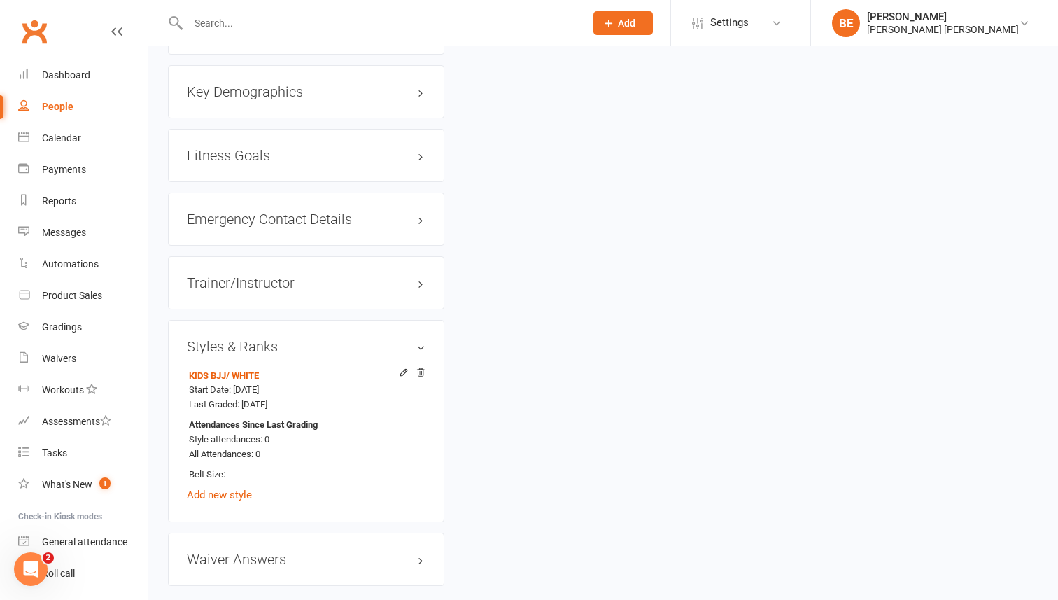
scroll to position [1157, 0]
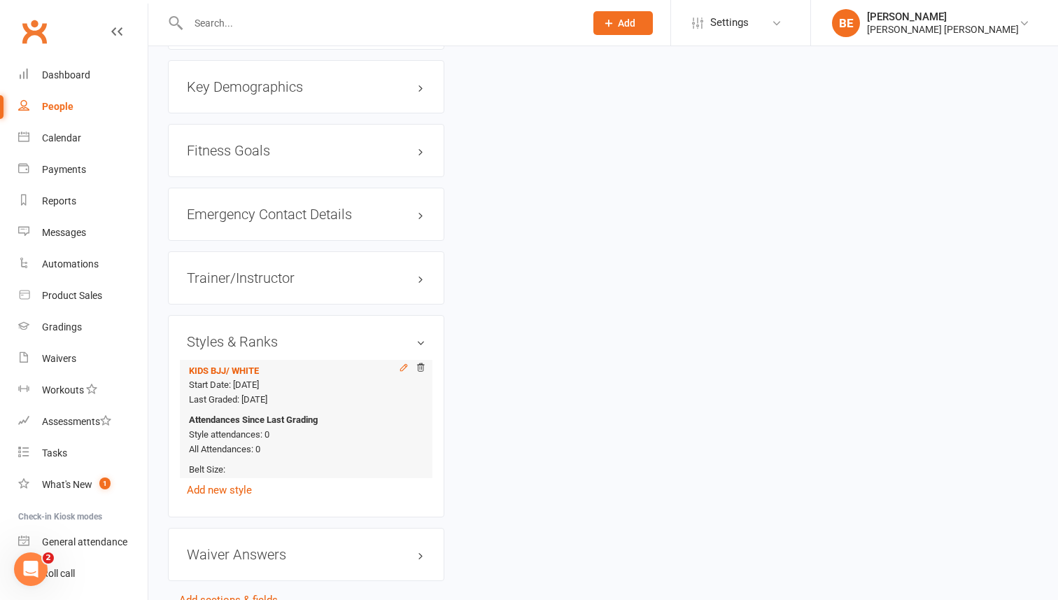
click at [402, 362] on icon at bounding box center [404, 367] width 10 height 10
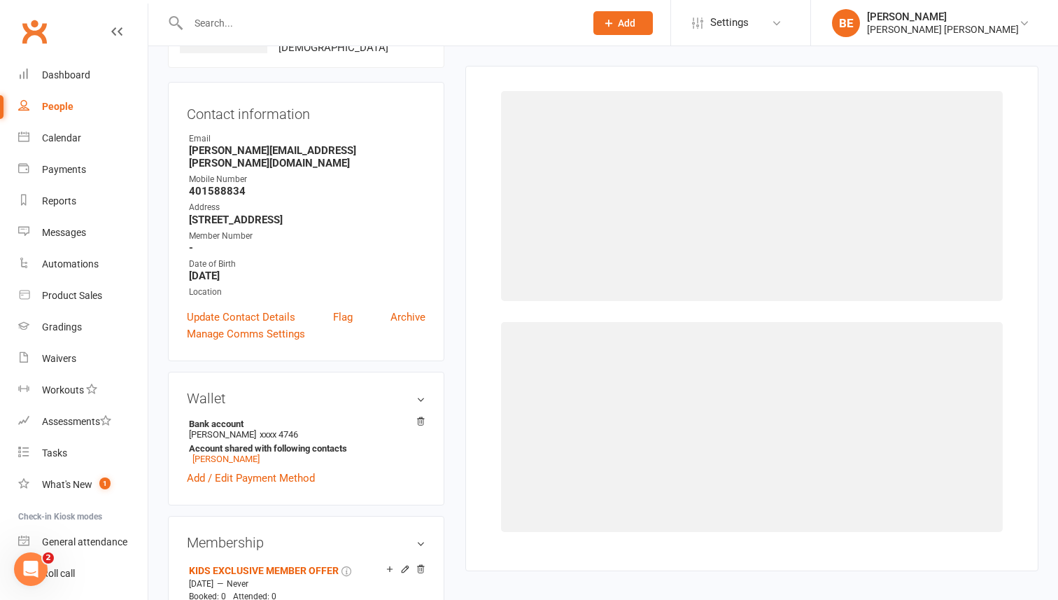
scroll to position [107, 0]
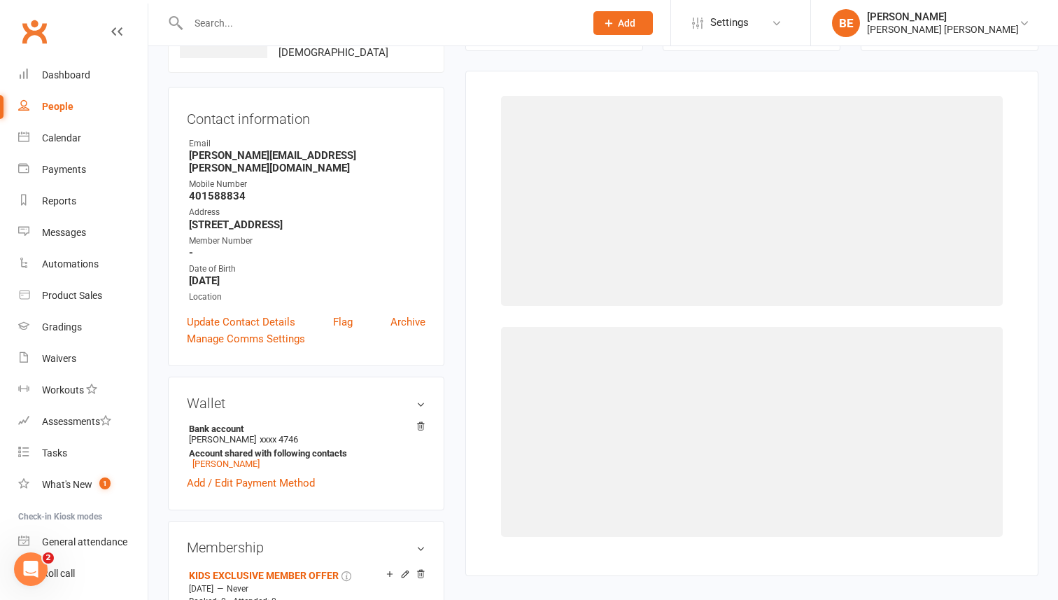
select select "3700"
select select "43816"
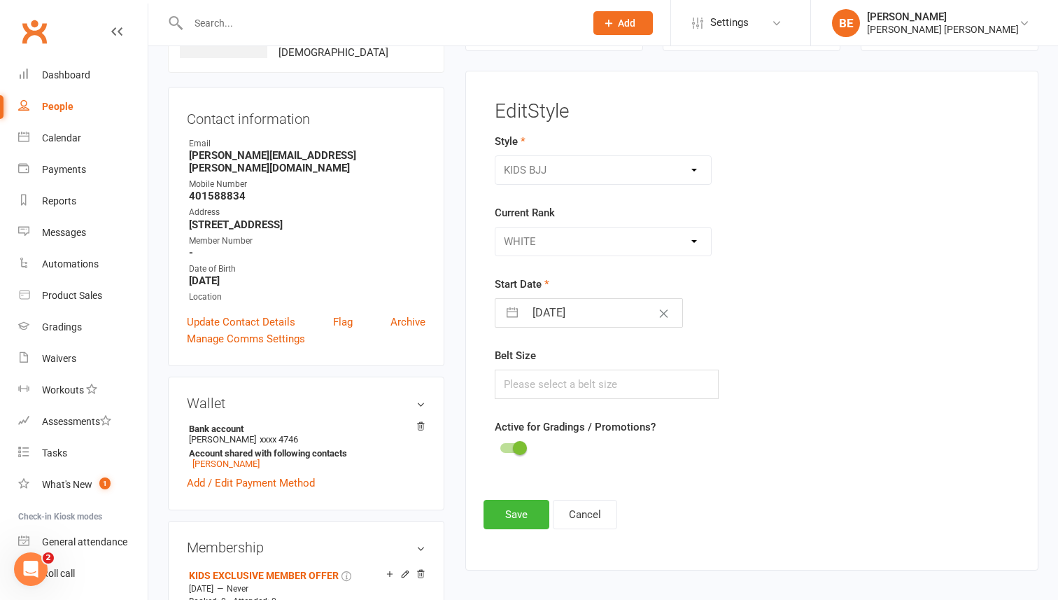
click at [697, 239] on div "Please Select Starting Rank WHITE WHITE I WHITE II WHITE III WHITE IIIII WHITE …" at bounding box center [603, 241] width 217 height 29
click at [684, 240] on div "Please Select Starting Rank WHITE WHITE I WHITE II WHITE III WHITE IIIII WHITE …" at bounding box center [603, 241] width 217 height 29
click at [698, 239] on div "Please Select Starting Rank WHITE WHITE I WHITE II WHITE III WHITE IIIII WHITE …" at bounding box center [603, 241] width 217 height 29
click at [572, 513] on button "Cancel" at bounding box center [585, 514] width 64 height 29
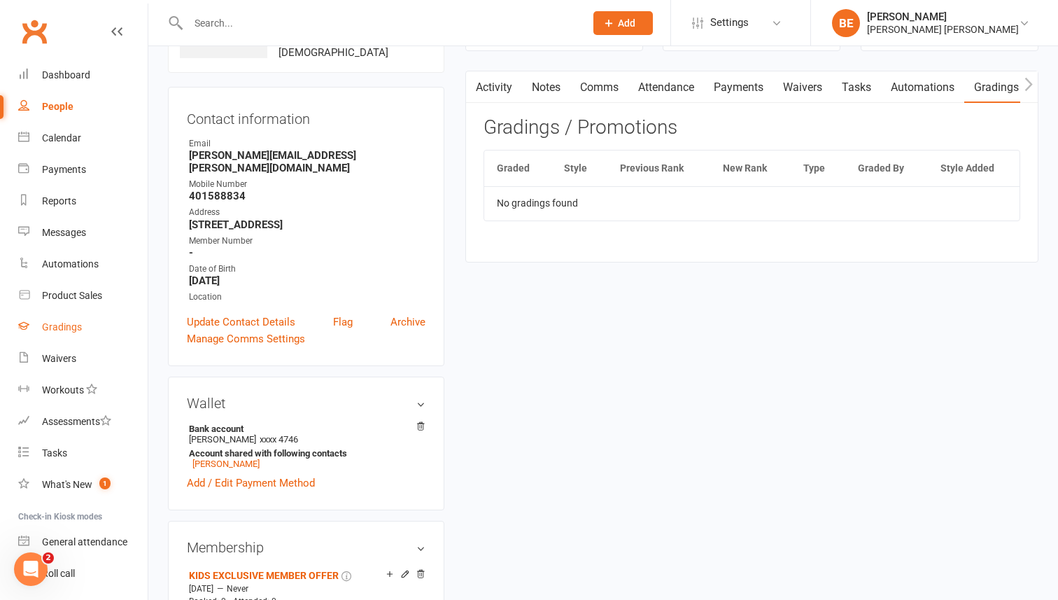
click at [64, 330] on div "Gradings" at bounding box center [62, 326] width 40 height 11
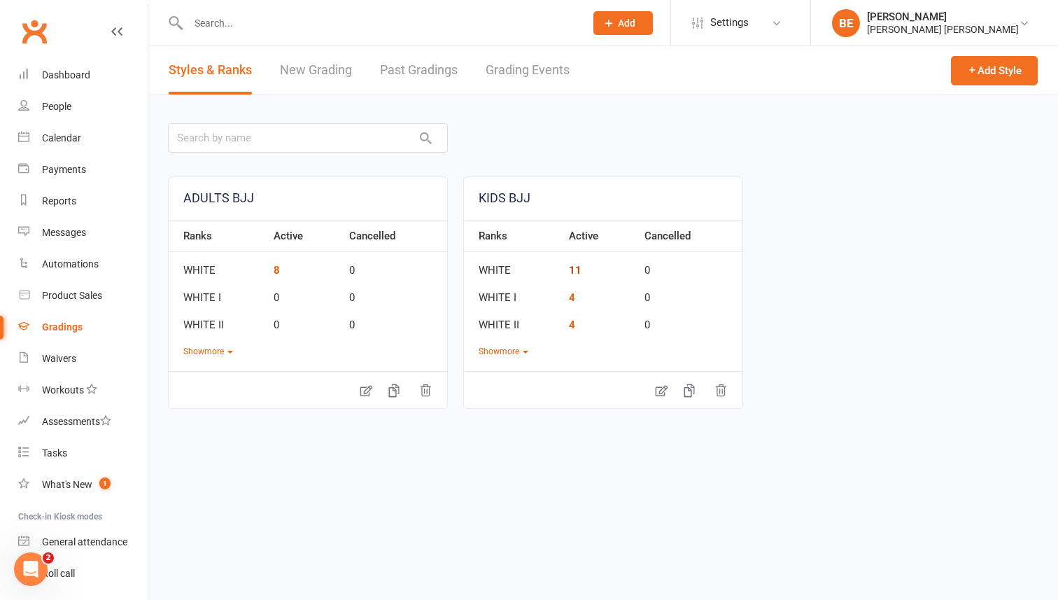
click at [577, 269] on link "11" at bounding box center [575, 270] width 13 height 13
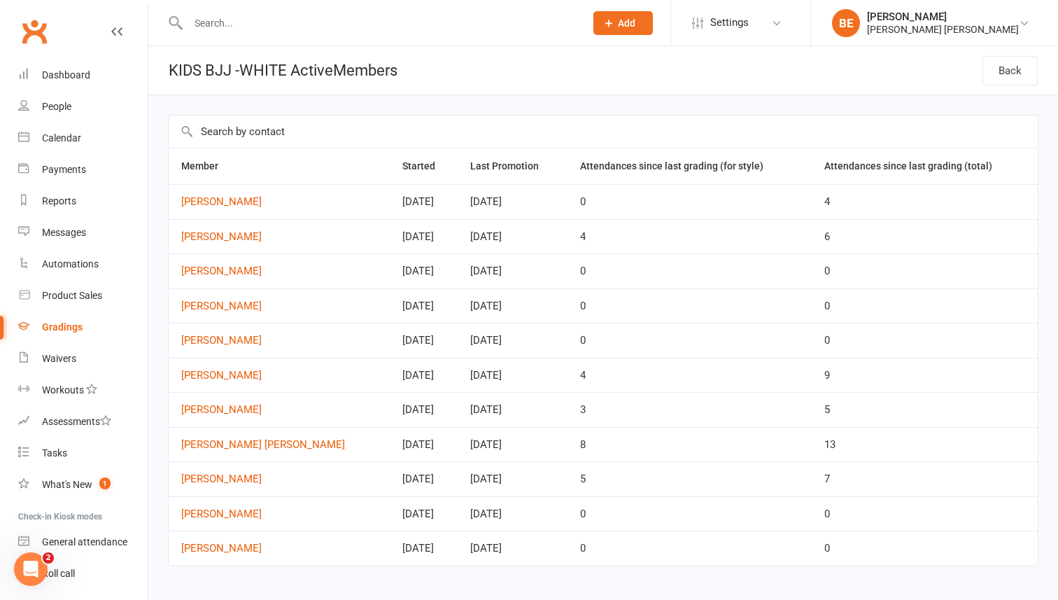
scroll to position [26, 0]
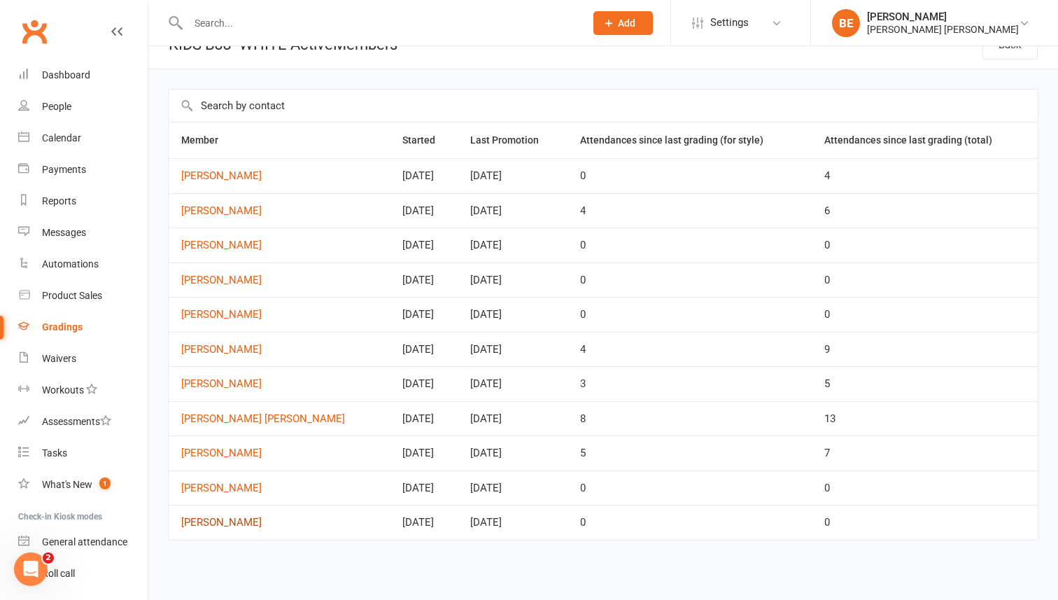
click at [204, 525] on link "Jonas Li" at bounding box center [279, 522] width 196 height 12
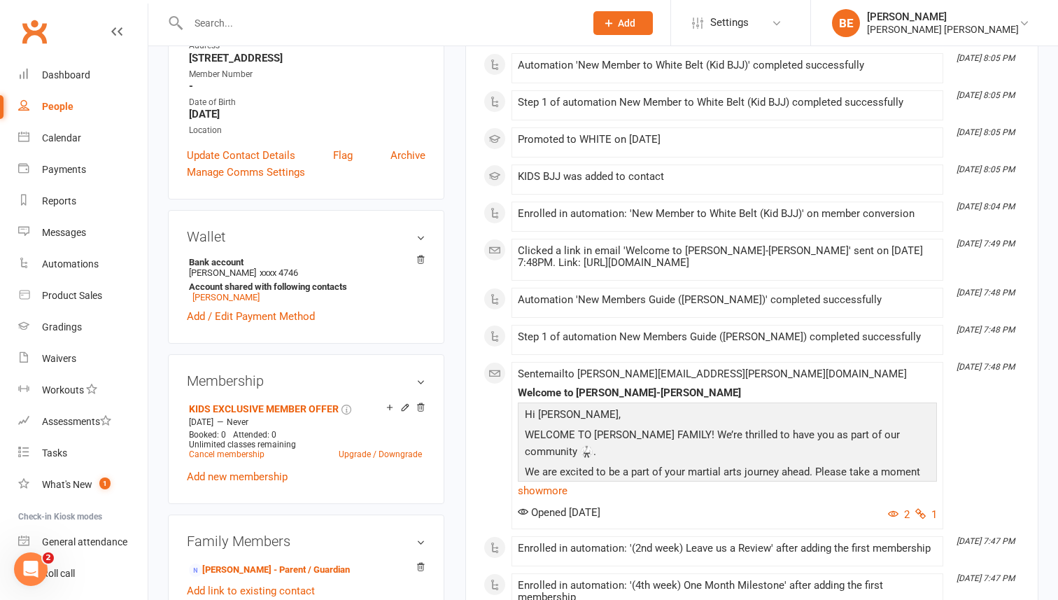
scroll to position [229, 0]
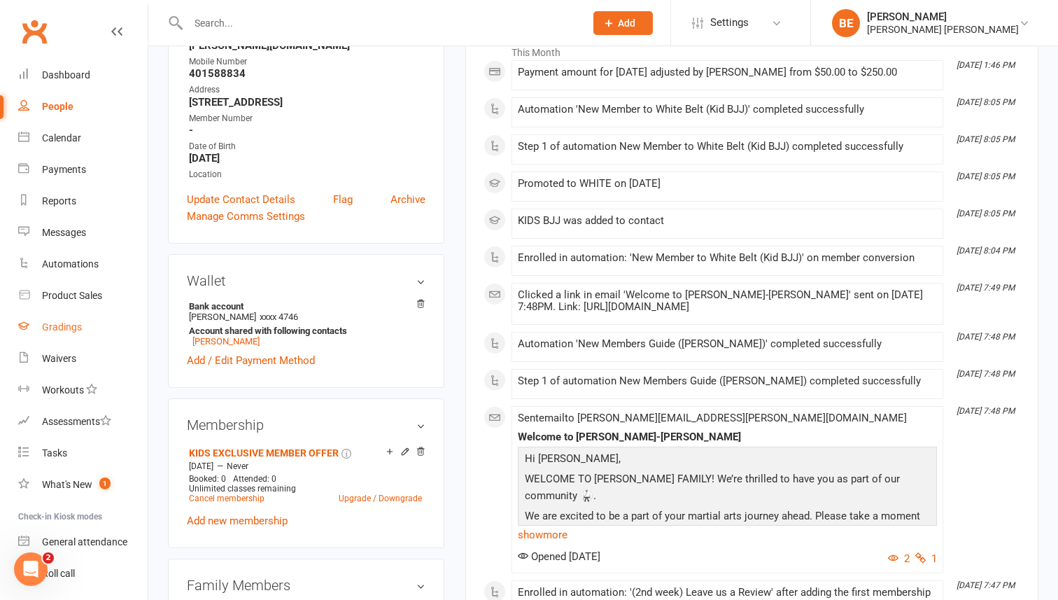
click at [55, 322] on div "Gradings" at bounding box center [62, 326] width 40 height 11
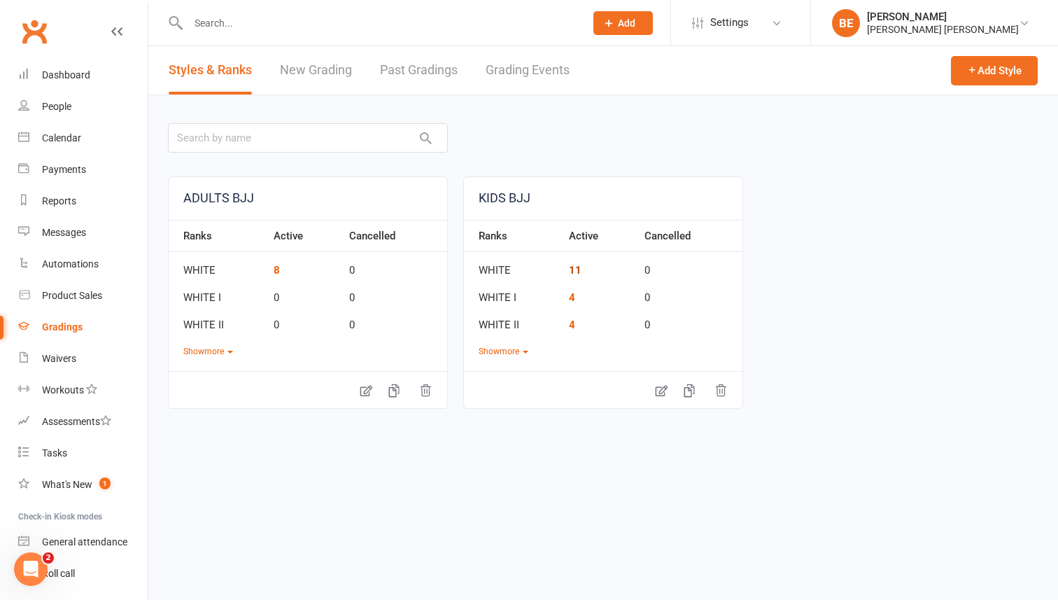
click at [574, 268] on link "11" at bounding box center [575, 270] width 13 height 13
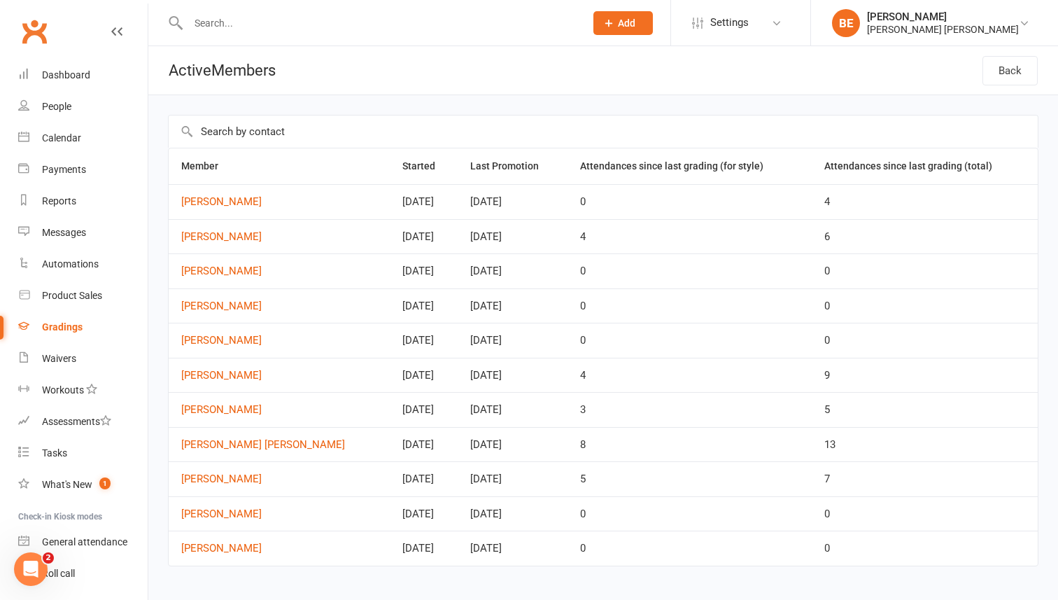
scroll to position [26, 0]
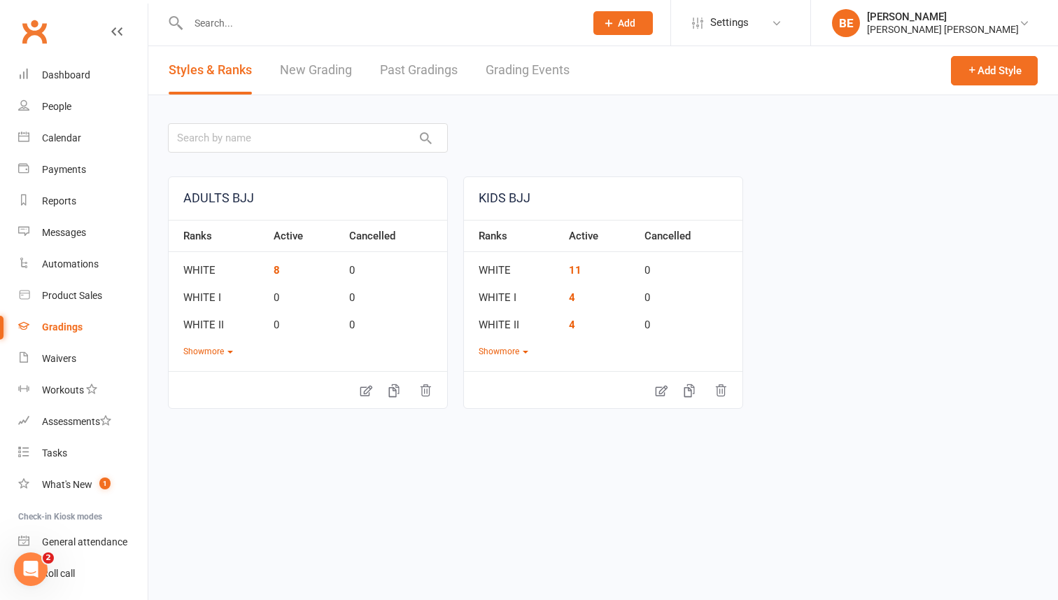
click at [327, 69] on link "New Grading" at bounding box center [316, 70] width 72 height 48
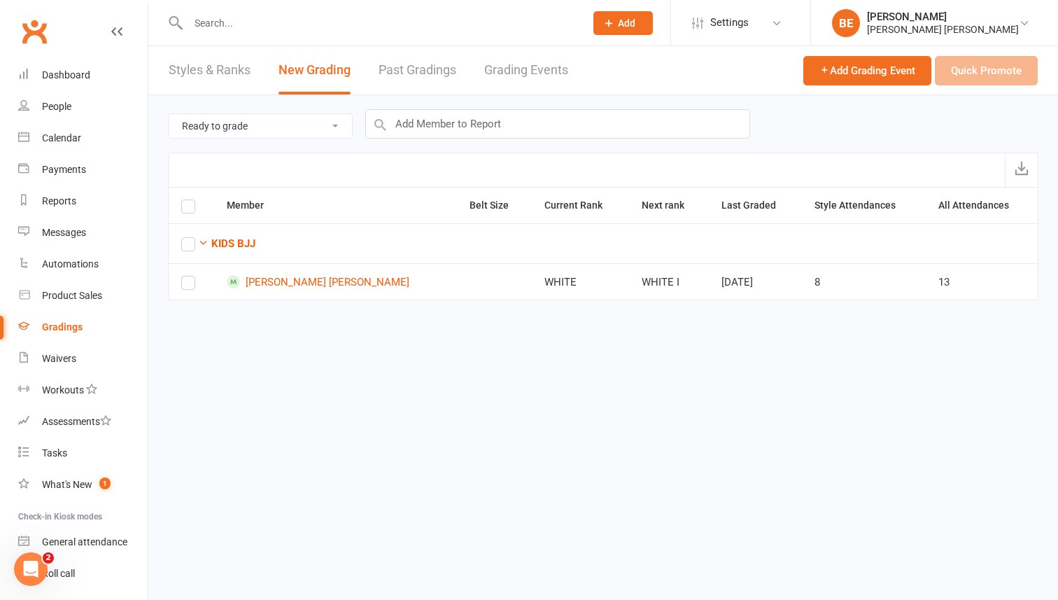
click at [202, 67] on link "Styles & Ranks" at bounding box center [210, 70] width 82 height 48
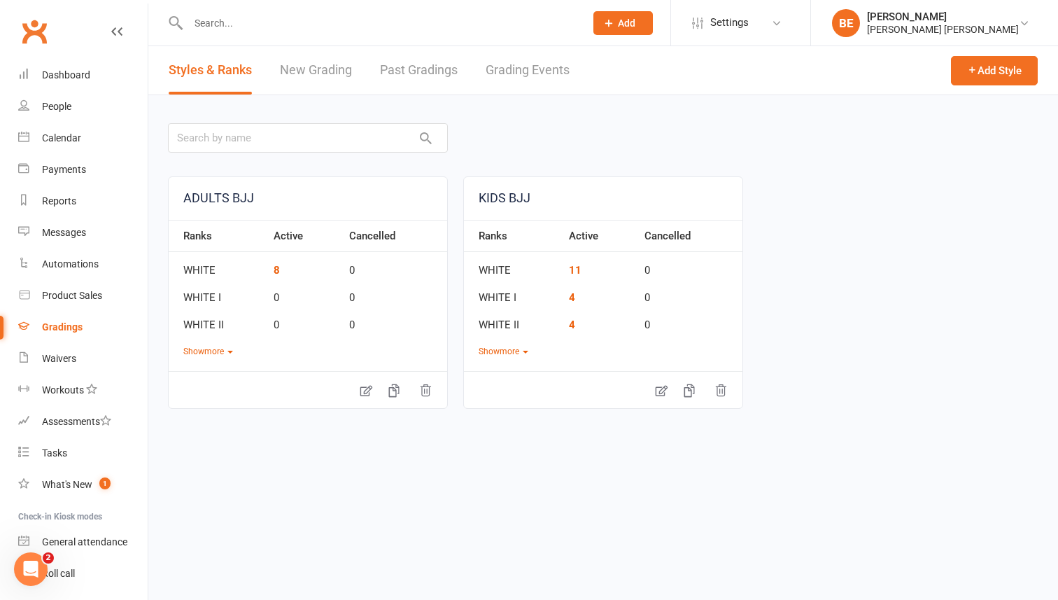
click at [535, 66] on link "Grading Events" at bounding box center [528, 70] width 84 height 48
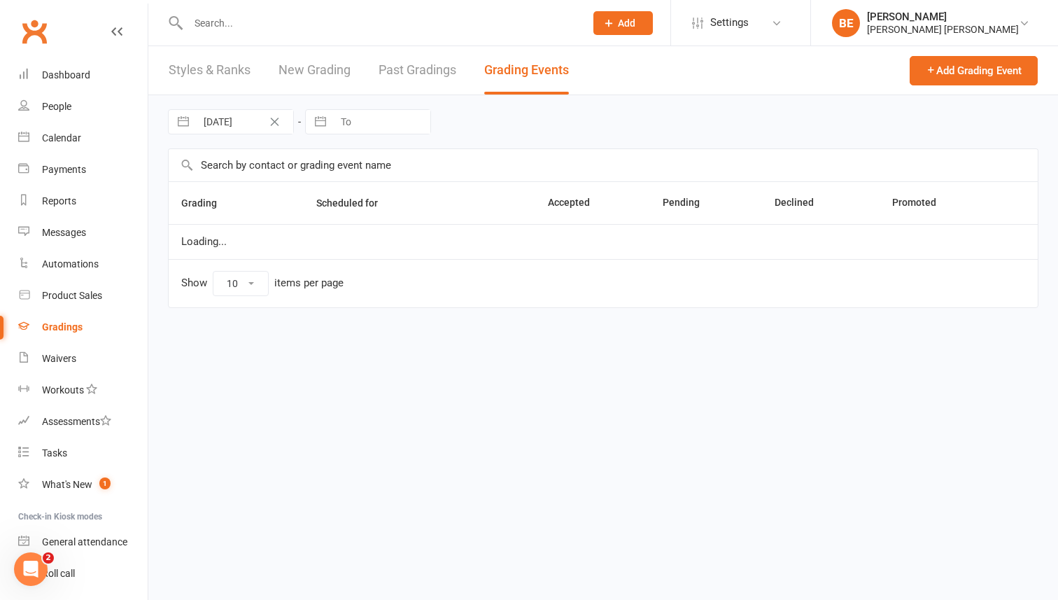
click at [435, 66] on link "Past Gradings" at bounding box center [418, 70] width 78 height 48
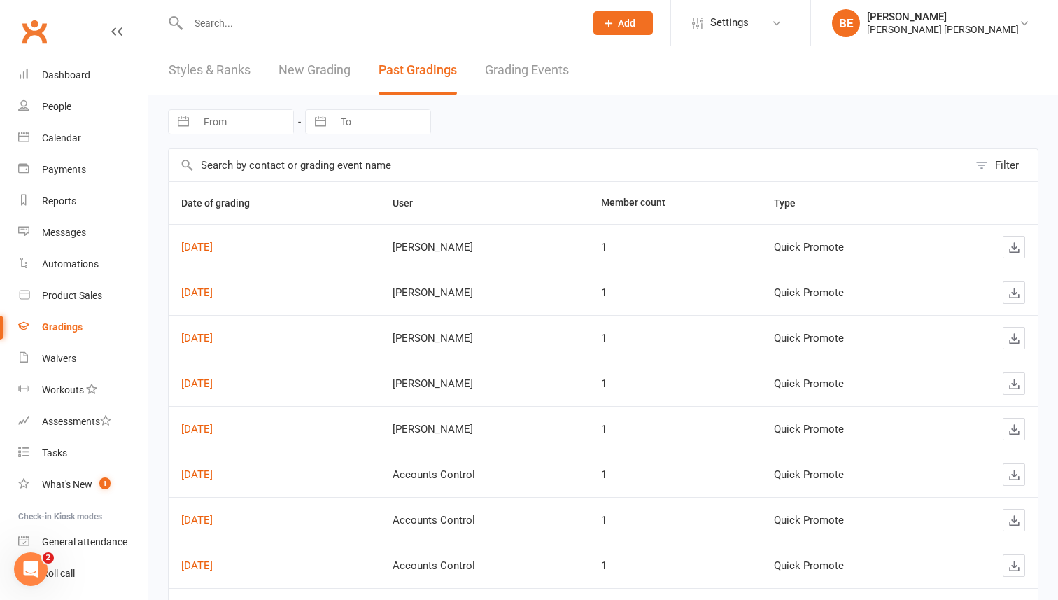
click at [225, 70] on link "Styles & Ranks" at bounding box center [210, 70] width 82 height 48
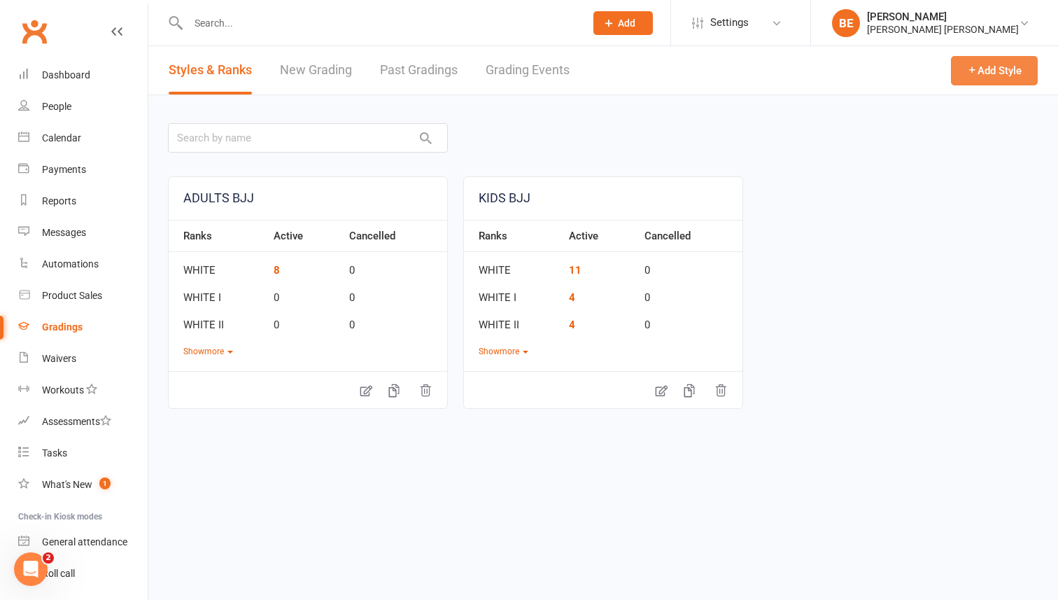
click at [968, 68] on icon "button" at bounding box center [972, 69] width 10 height 10
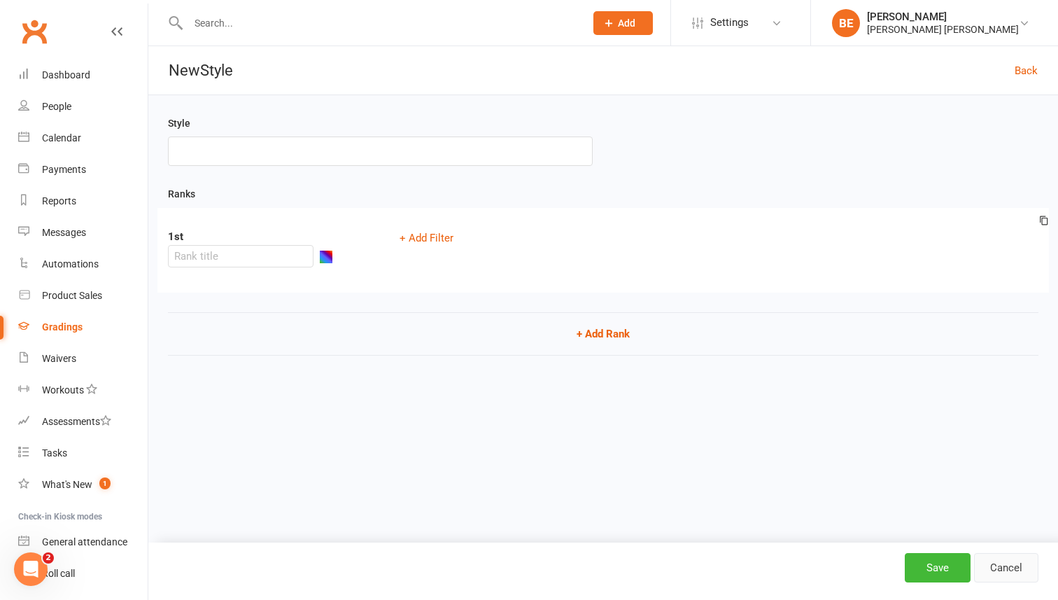
click at [1003, 573] on link "Cancel" at bounding box center [1006, 567] width 64 height 29
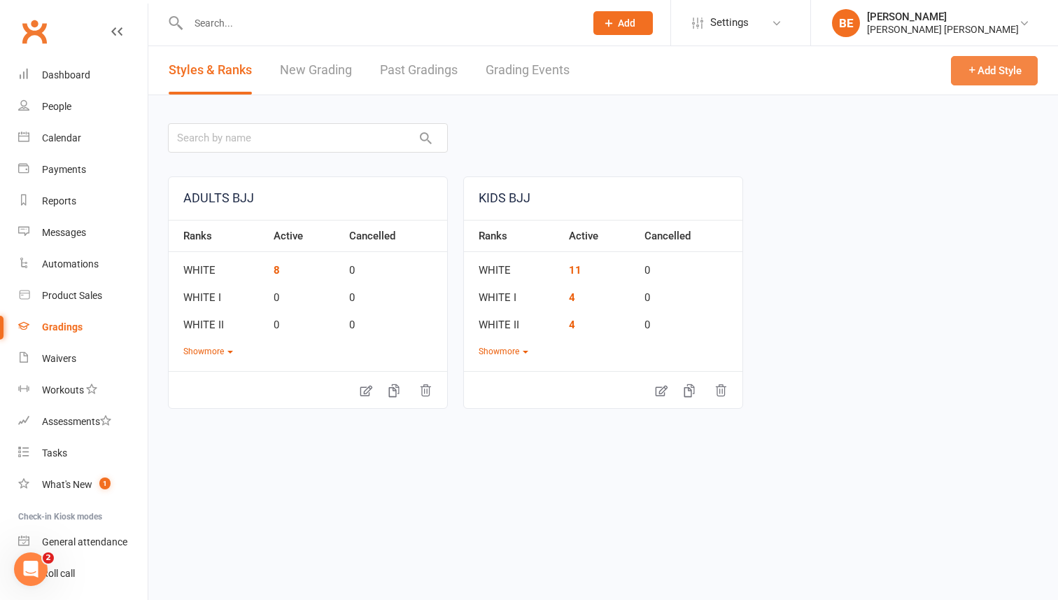
click at [967, 71] on icon "button" at bounding box center [972, 69] width 10 height 10
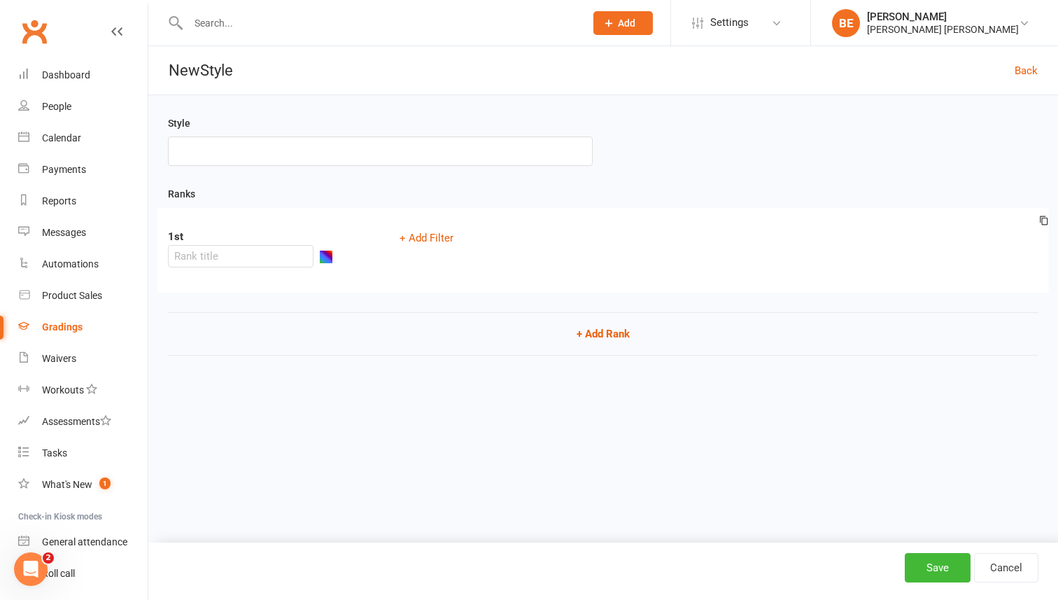
click at [404, 149] on input "text" at bounding box center [380, 150] width 425 height 29
type input "Wing Chun Kids"
click at [217, 245] on input "text" at bounding box center [241, 256] width 146 height 22
click at [1012, 572] on link "Cancel" at bounding box center [1006, 567] width 64 height 29
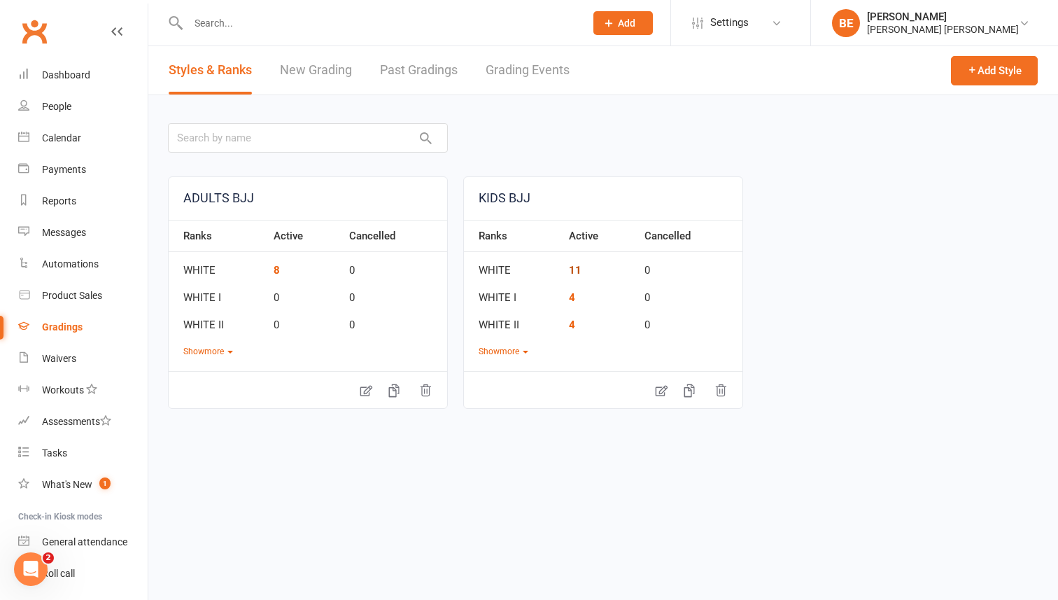
click at [574, 269] on link "11" at bounding box center [575, 270] width 13 height 13
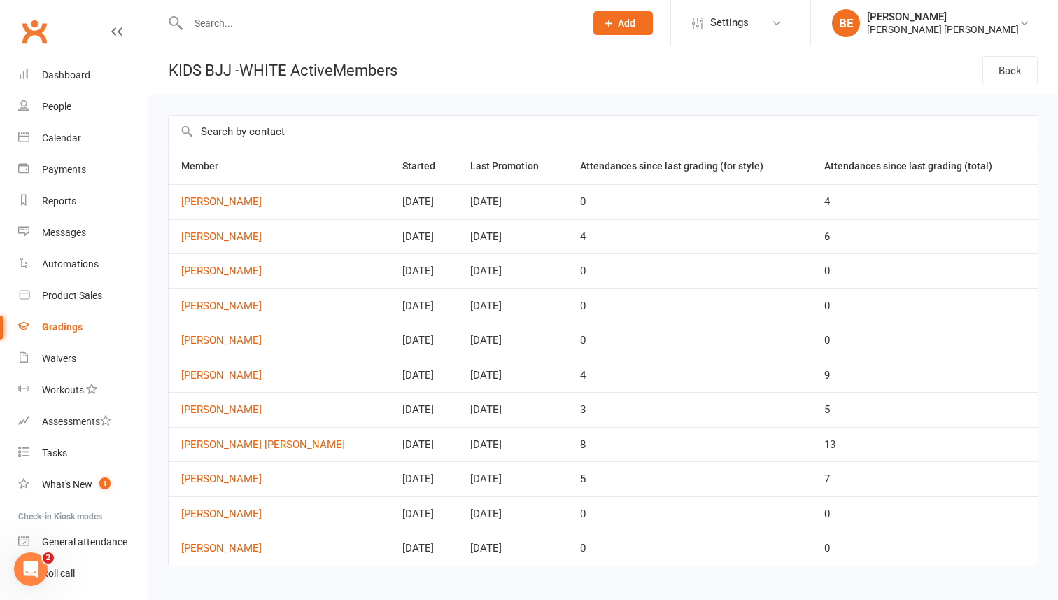
scroll to position [26, 0]
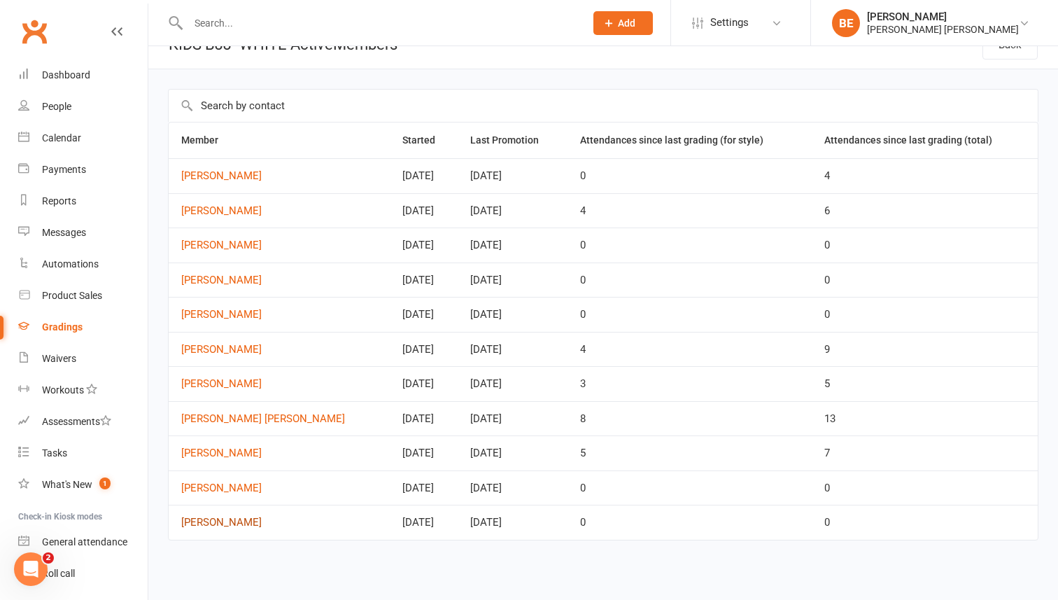
click at [200, 528] on link "Jonas Li" at bounding box center [279, 522] width 196 height 12
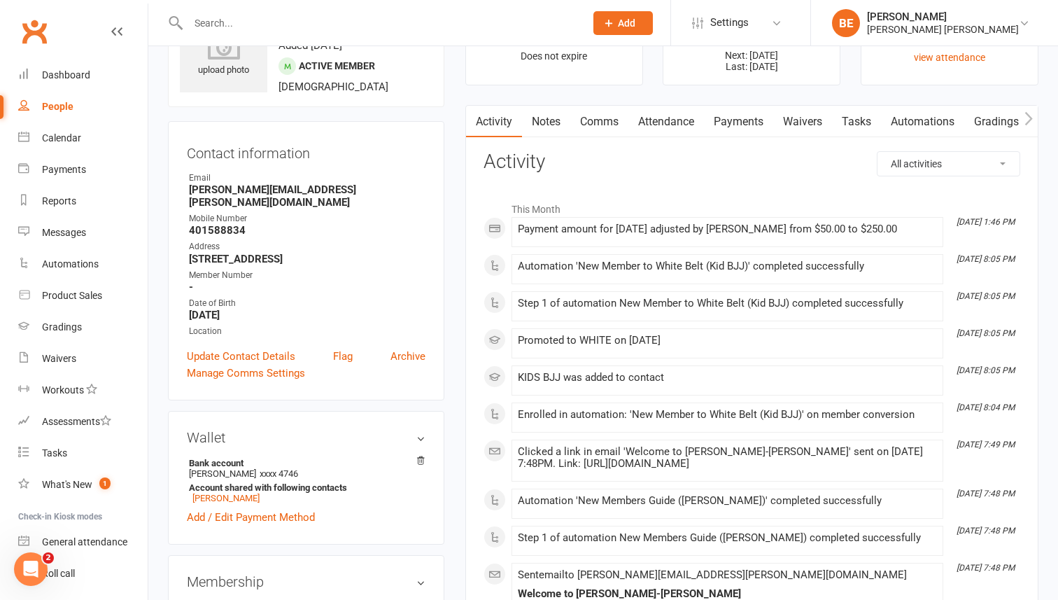
scroll to position [80, 0]
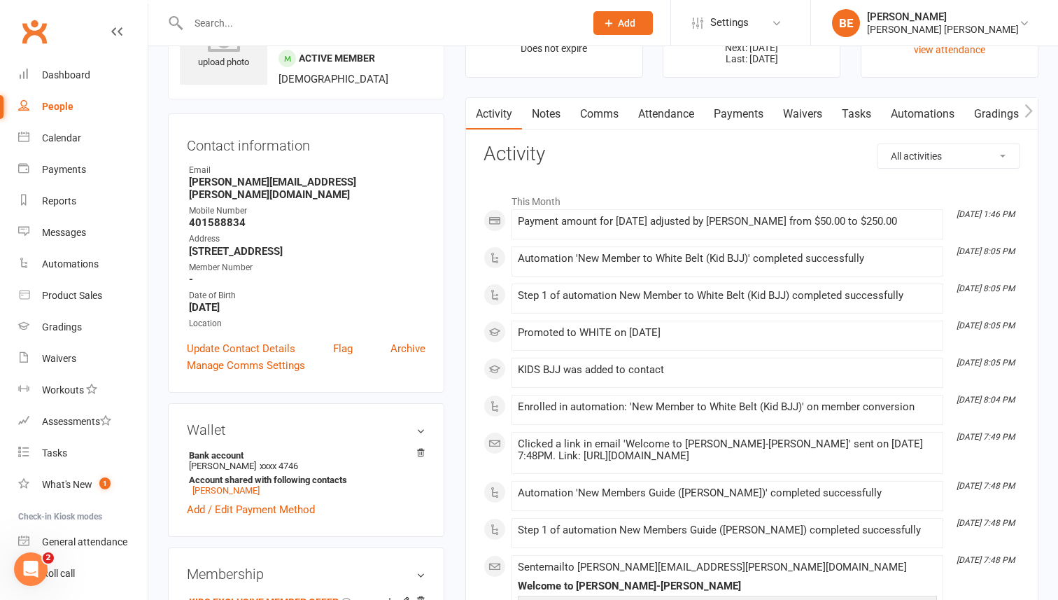
click at [990, 111] on link "Gradings / Promotions" at bounding box center [1030, 114] width 132 height 32
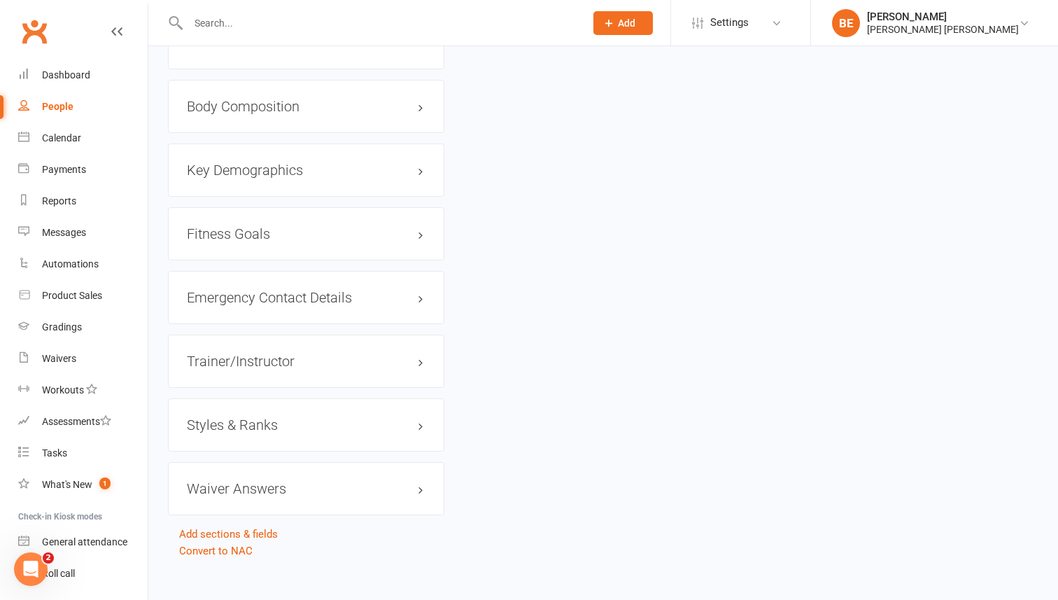
scroll to position [1074, 0]
click at [420, 416] on h3 "Styles & Ranks" at bounding box center [306, 423] width 239 height 15
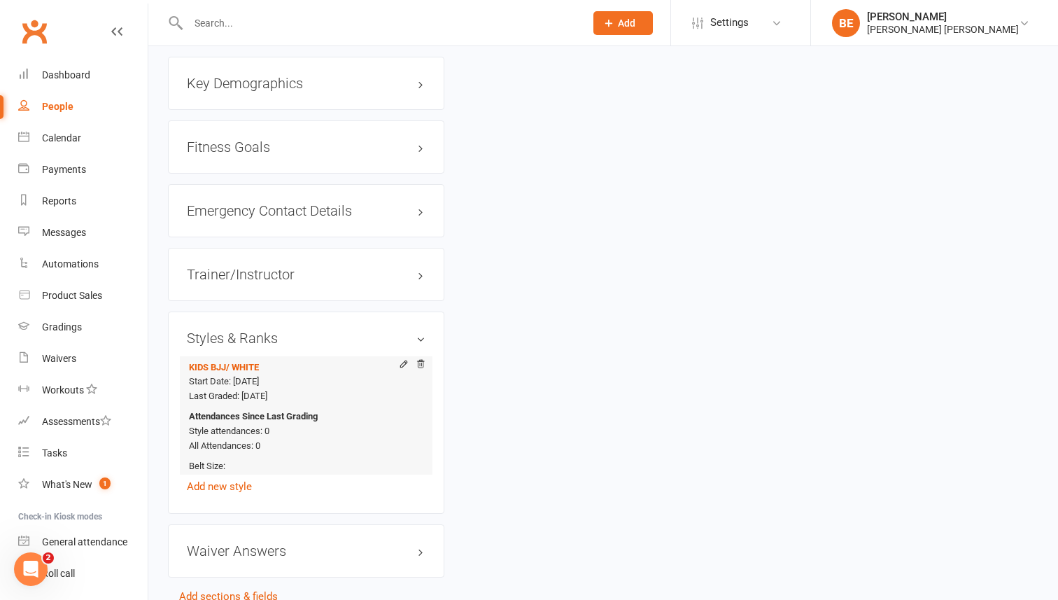
scroll to position [1159, 0]
click at [423, 360] on icon at bounding box center [421, 365] width 10 height 10
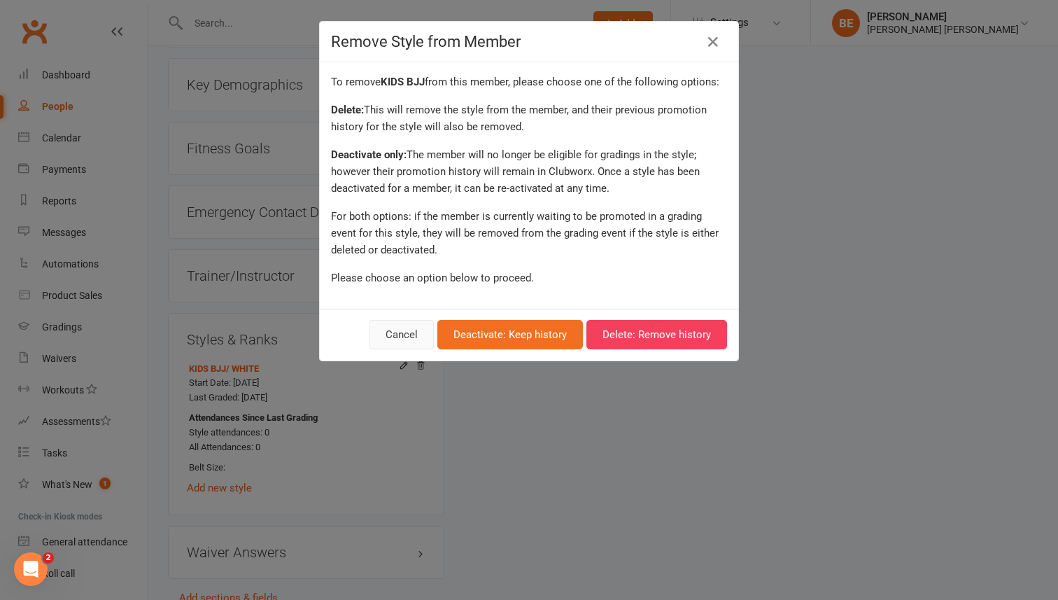
click at [407, 333] on button "Cancel" at bounding box center [401, 334] width 64 height 29
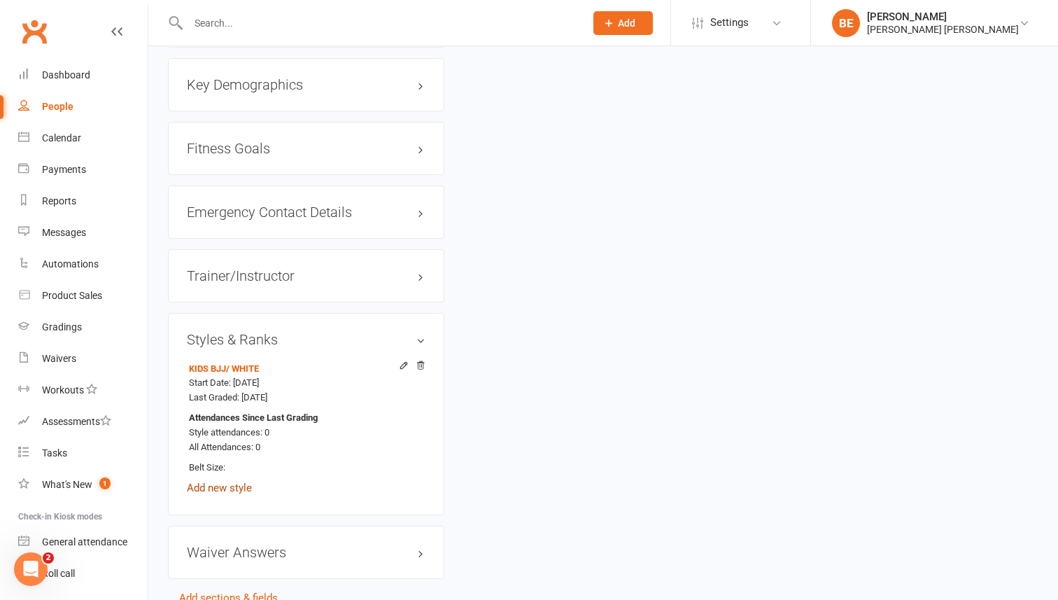
click at [240, 481] on link "Add new style" at bounding box center [219, 487] width 65 height 13
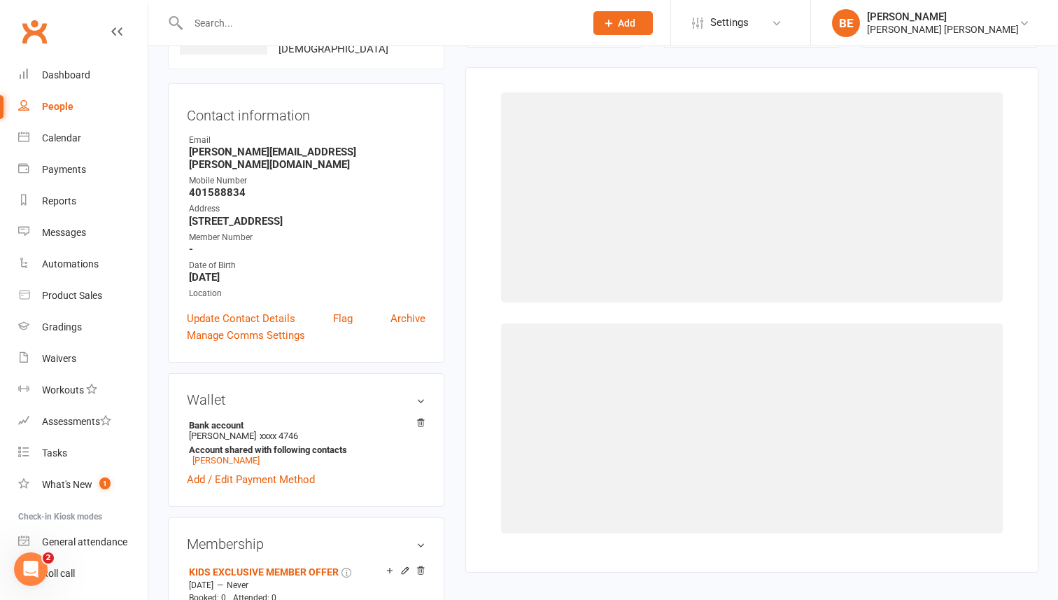
scroll to position [107, 0]
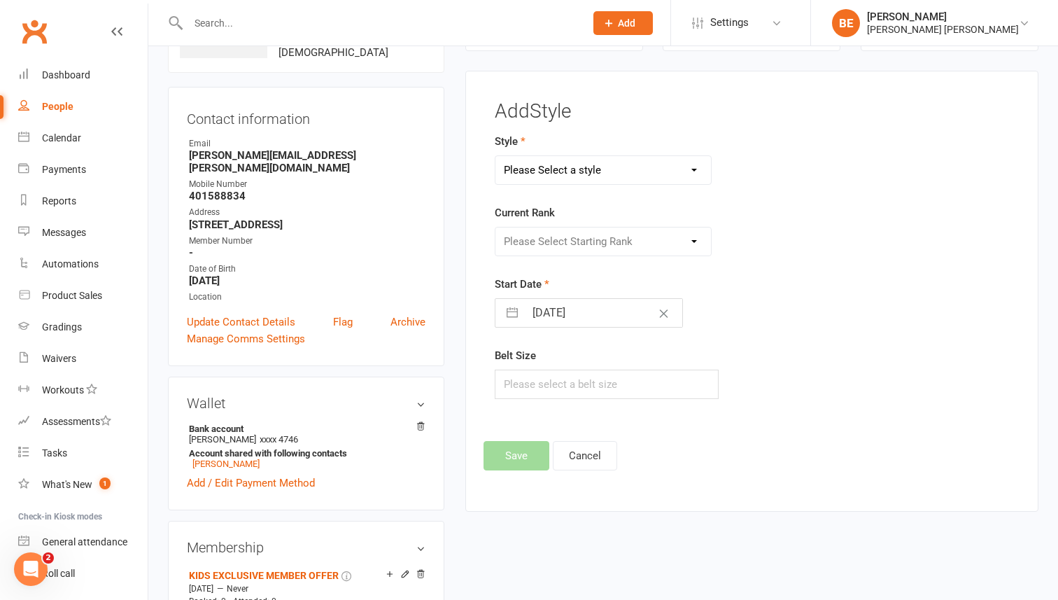
click at [698, 171] on select "Please Select a style ADULTS BJJ KIDS BJJ" at bounding box center [602, 170] width 215 height 28
click at [690, 236] on div "Please Select Starting Rank" at bounding box center [603, 241] width 217 height 29
click at [693, 239] on div "Please Select Starting Rank" at bounding box center [603, 241] width 217 height 29
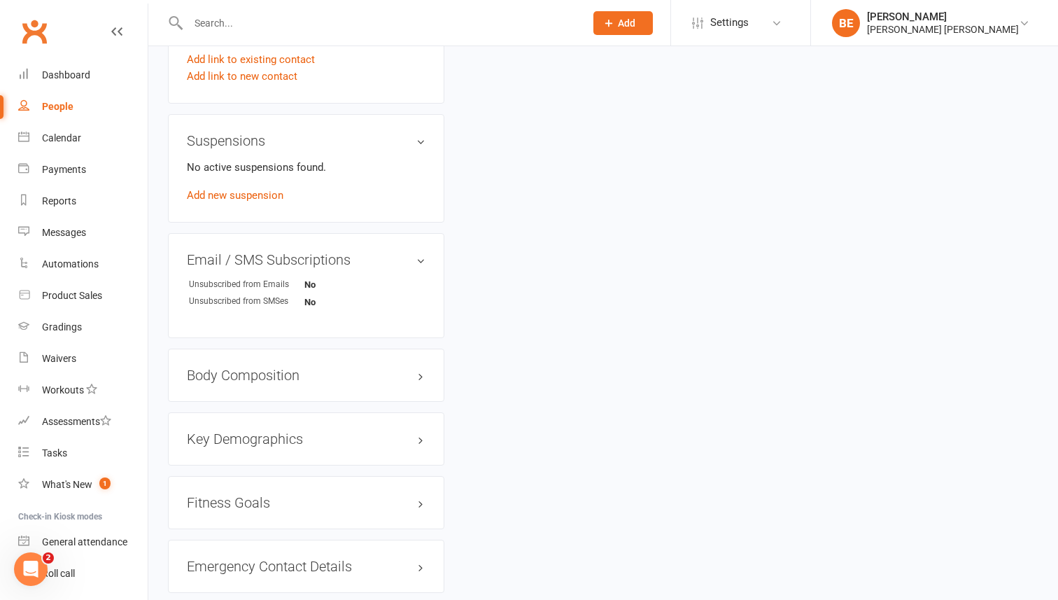
scroll to position [828, 0]
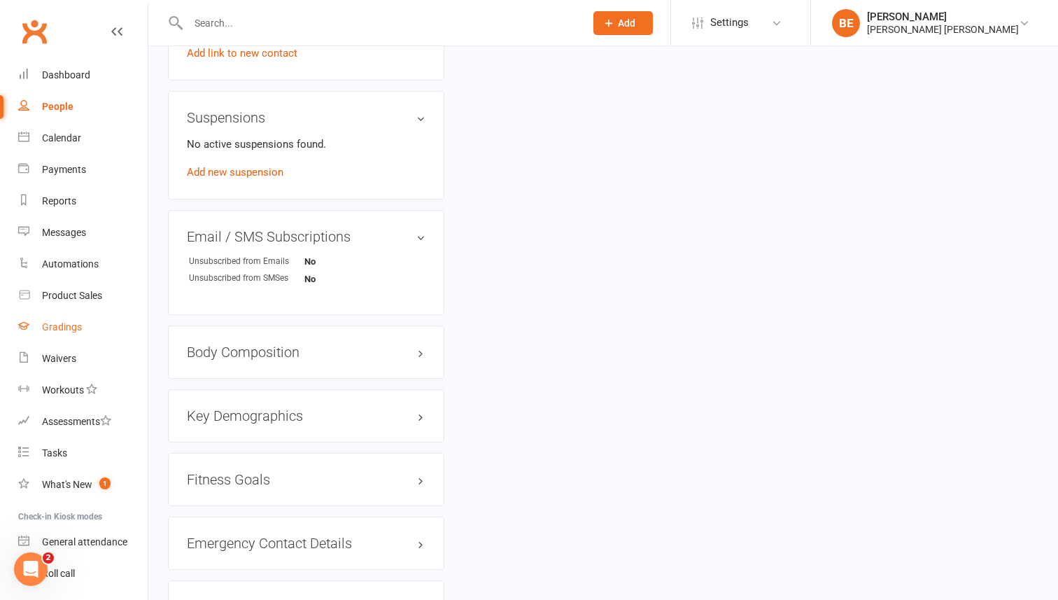
click at [83, 327] on link "Gradings" at bounding box center [82, 326] width 129 height 31
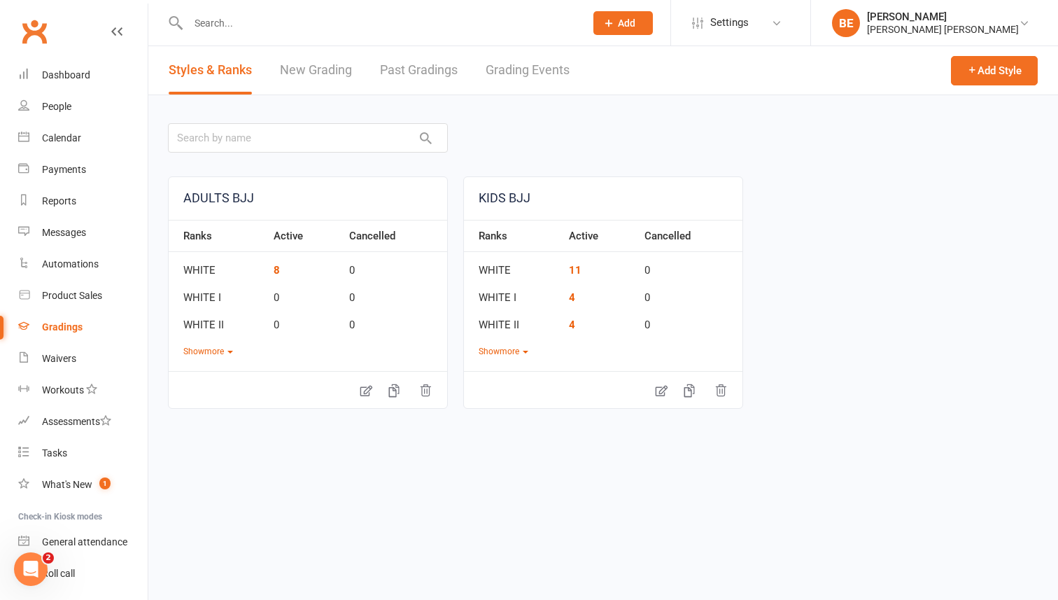
click at [332, 68] on link "New Grading" at bounding box center [316, 70] width 72 height 48
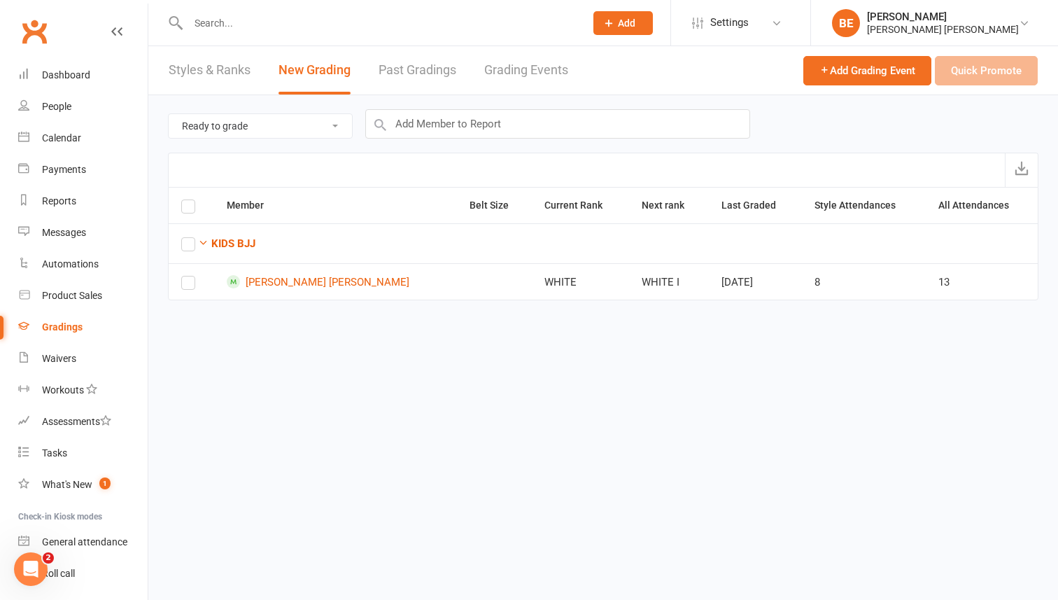
click at [340, 122] on select "Ready to grade All members enrolled in a style Active members enrolled in a sty…" at bounding box center [260, 126] width 183 height 24
select select "all_members_in_style"
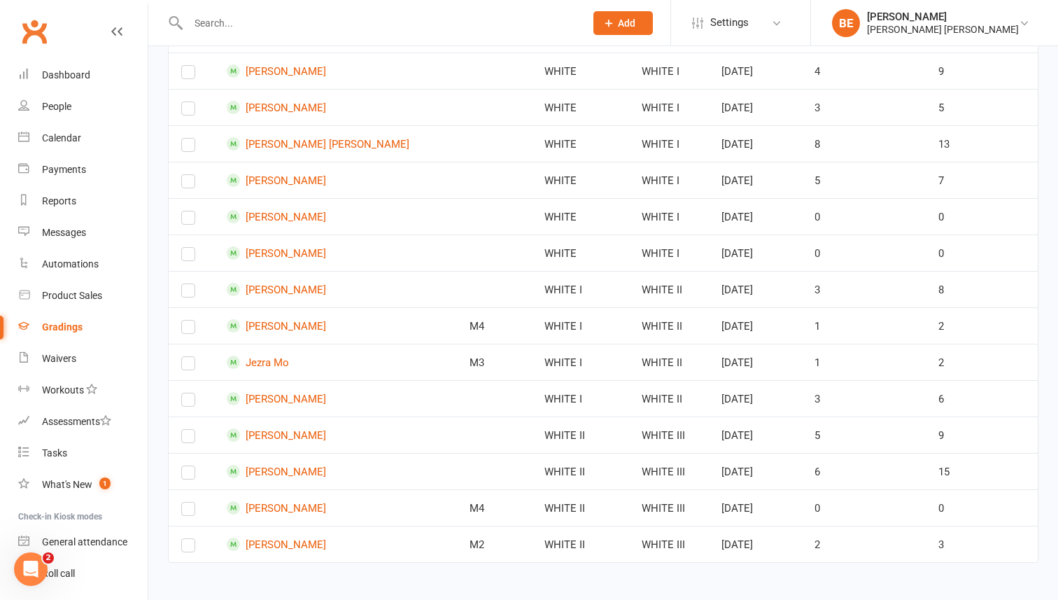
scroll to position [763, 0]
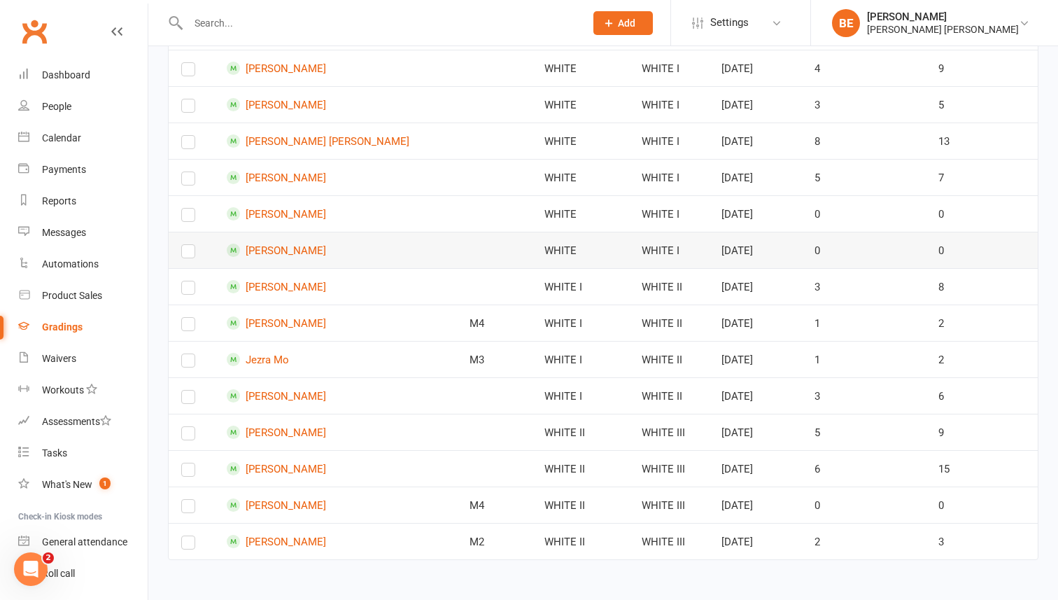
click at [185, 254] on label at bounding box center [188, 254] width 14 height 0
click at [185, 245] on input "checkbox" at bounding box center [188, 245] width 14 height 0
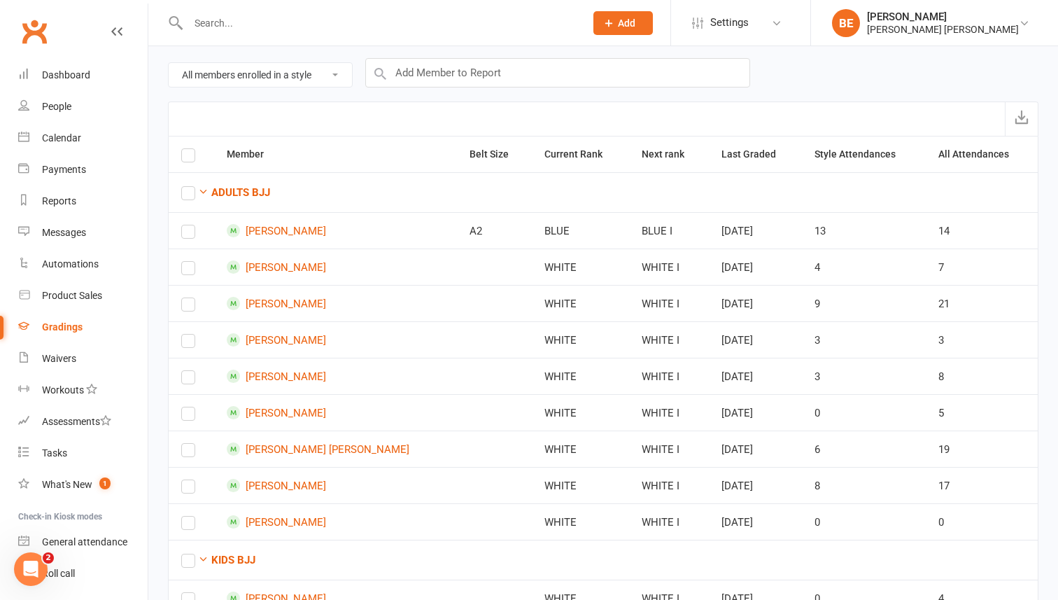
scroll to position [0, 0]
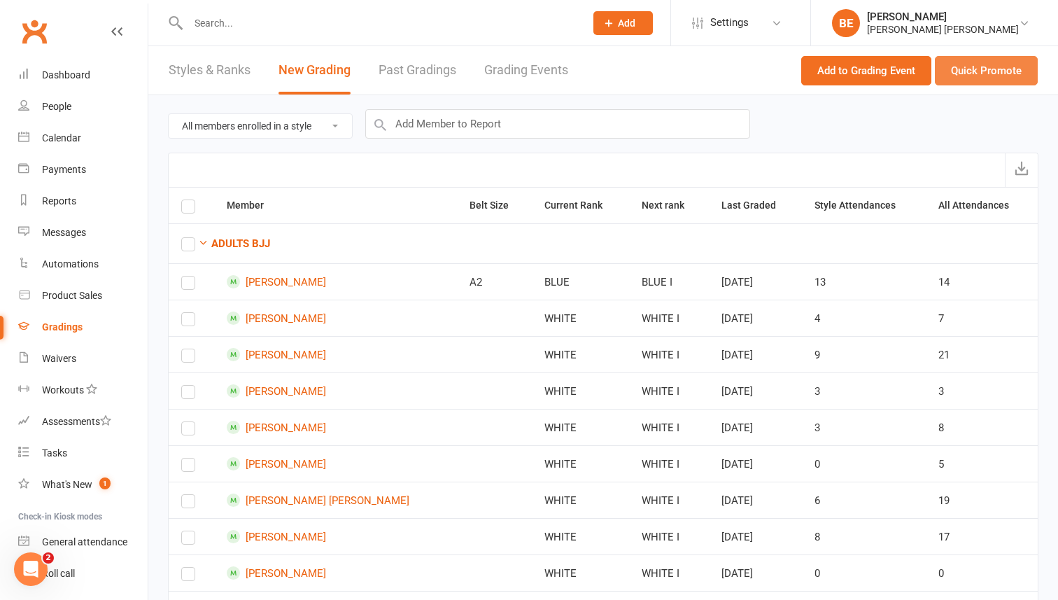
click at [994, 71] on button "Quick Promote" at bounding box center [986, 70] width 103 height 29
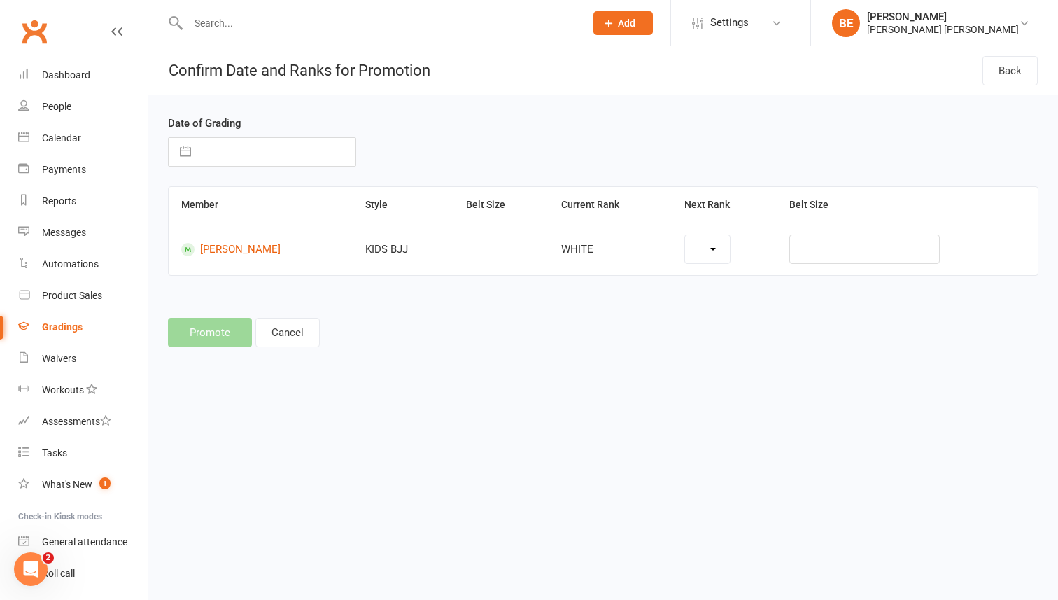
select select "43817"
click at [718, 250] on select "WHITE I WHITE II WHITE III WHITE IIIII WHITE - RED I GREY & WHITE GREY & WHITE …" at bounding box center [662, 249] width 137 height 28
select select "43827"
click at [877, 253] on input "text" at bounding box center [896, 248] width 119 height 29
type input "M00"
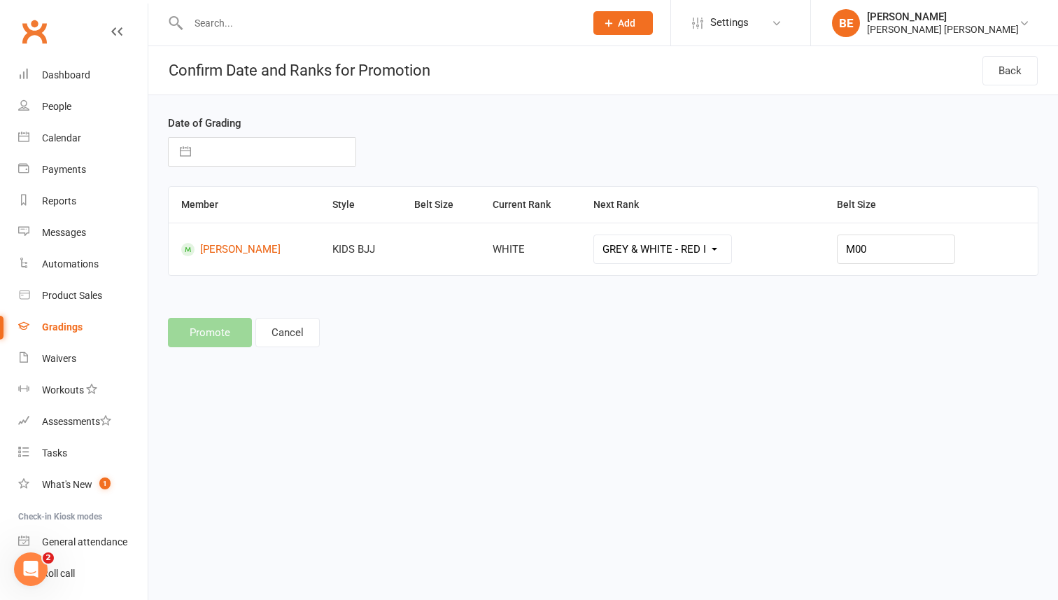
select select "7"
select select "2025"
select select "8"
select select "2025"
select select "9"
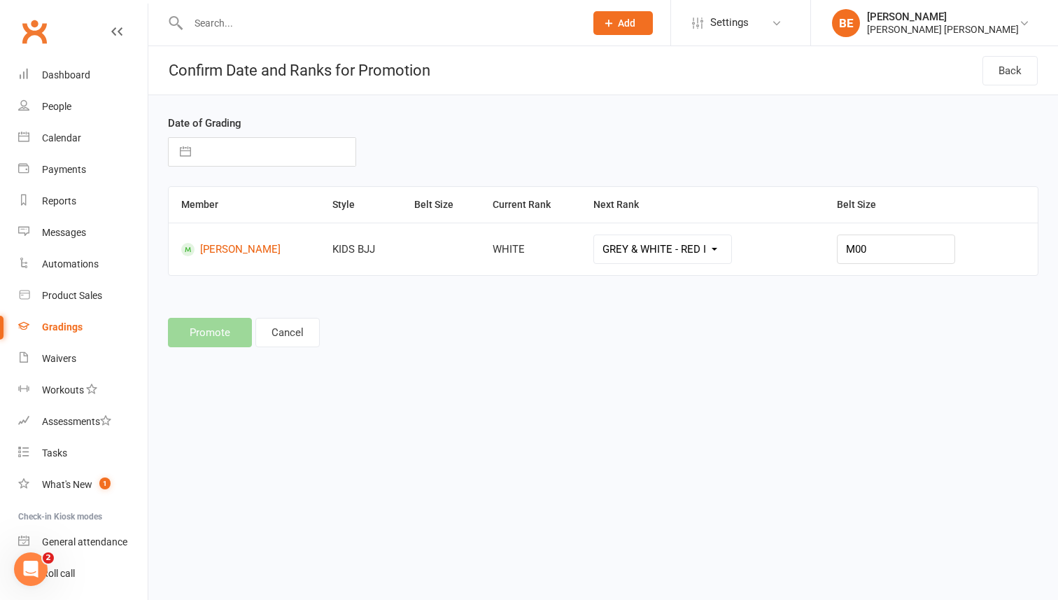
select select "2025"
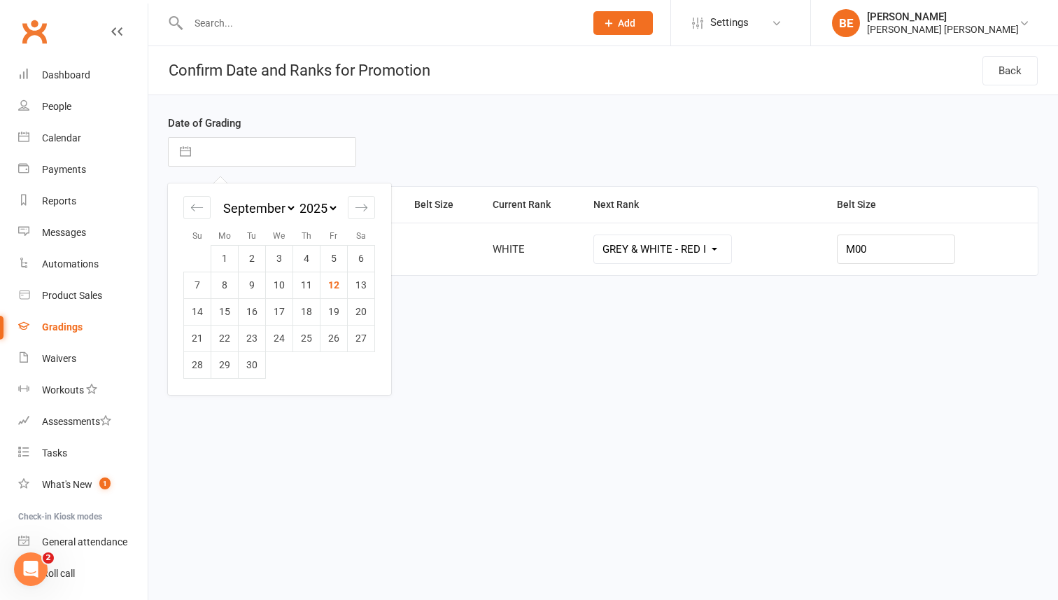
click at [258, 148] on input "text" at bounding box center [276, 152] width 157 height 28
click at [281, 281] on td "10" at bounding box center [279, 284] width 27 height 27
type input "10 Sep 2025"
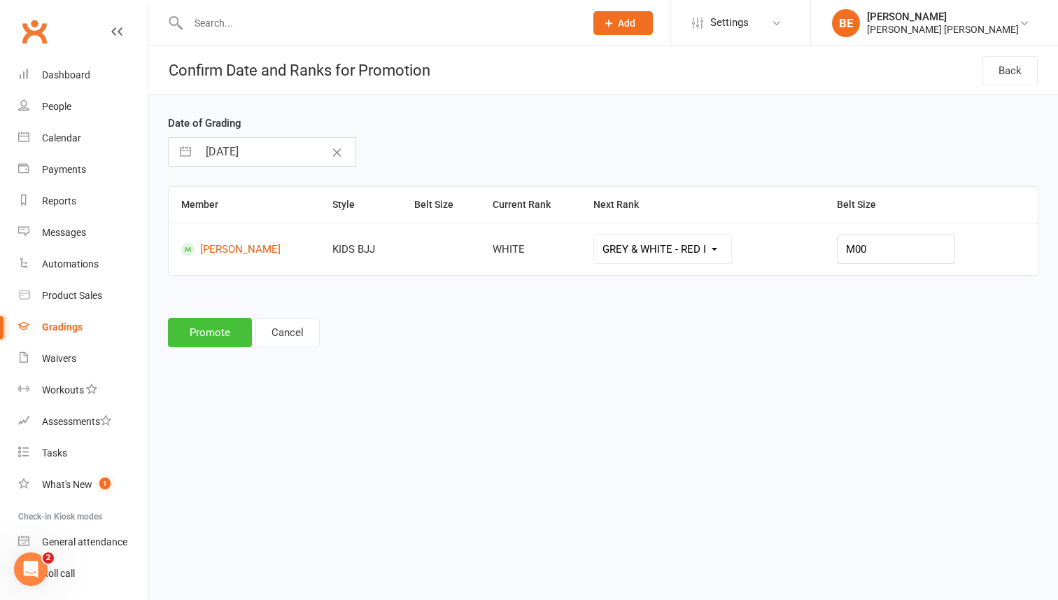
click at [201, 337] on button "Promote" at bounding box center [210, 332] width 84 height 29
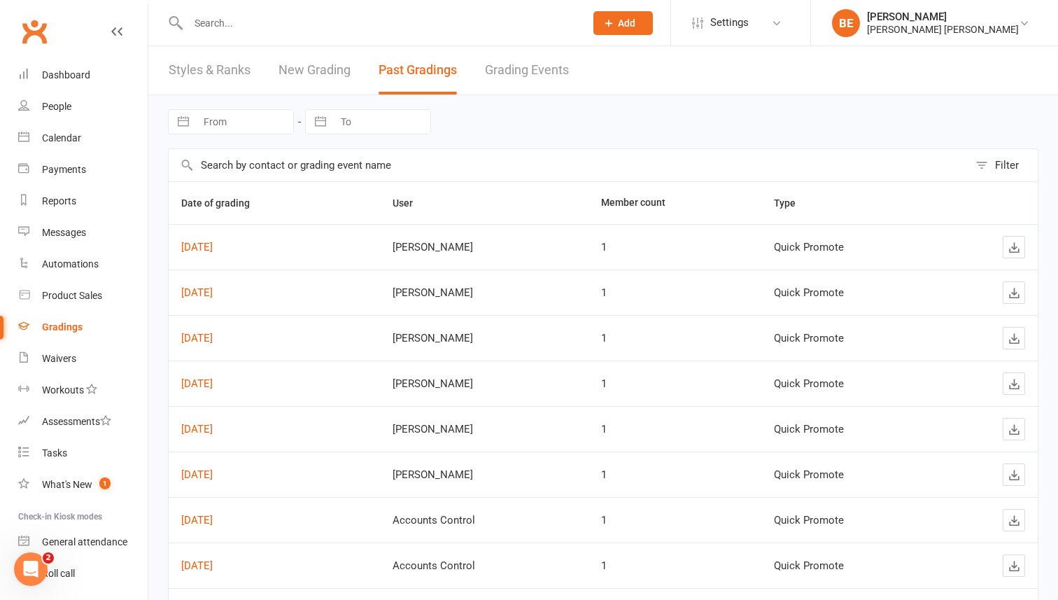
click at [323, 69] on link "New Grading" at bounding box center [314, 70] width 72 height 48
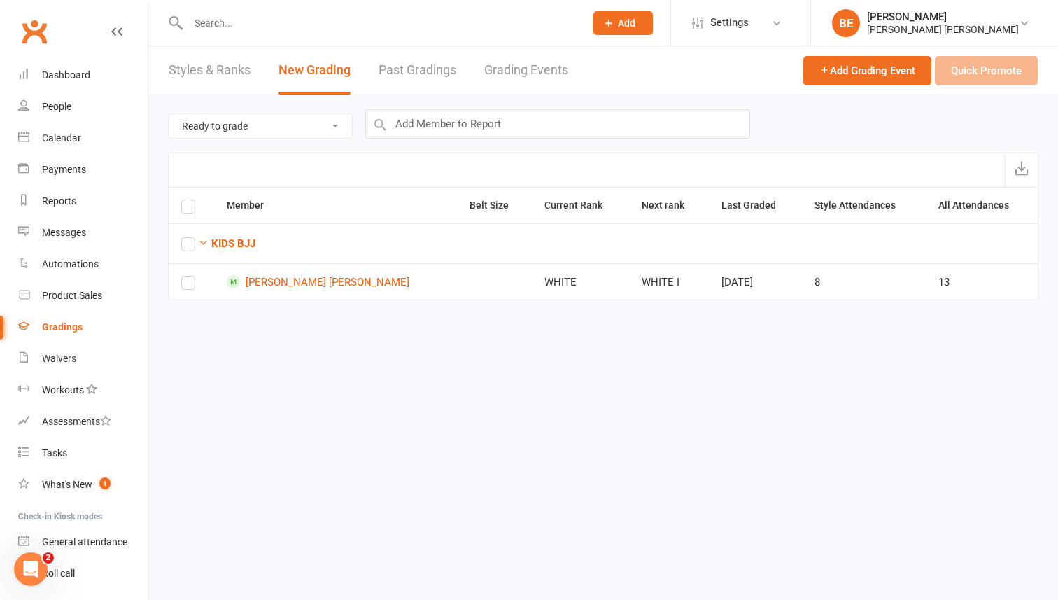
click at [220, 63] on link "Styles & Ranks" at bounding box center [210, 70] width 82 height 48
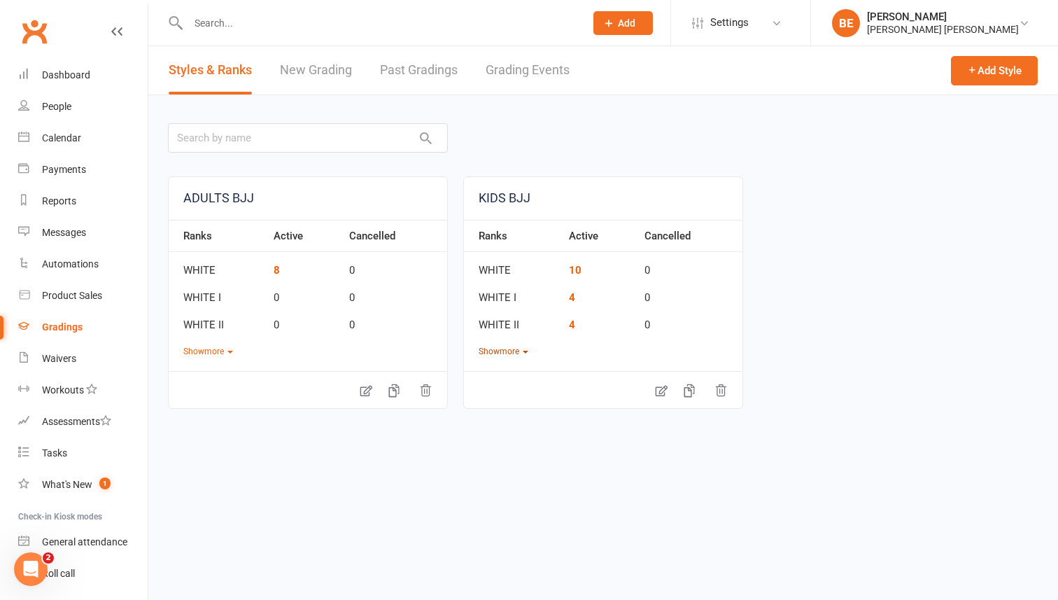
click at [507, 351] on button "Show more" at bounding box center [504, 351] width 50 height 13
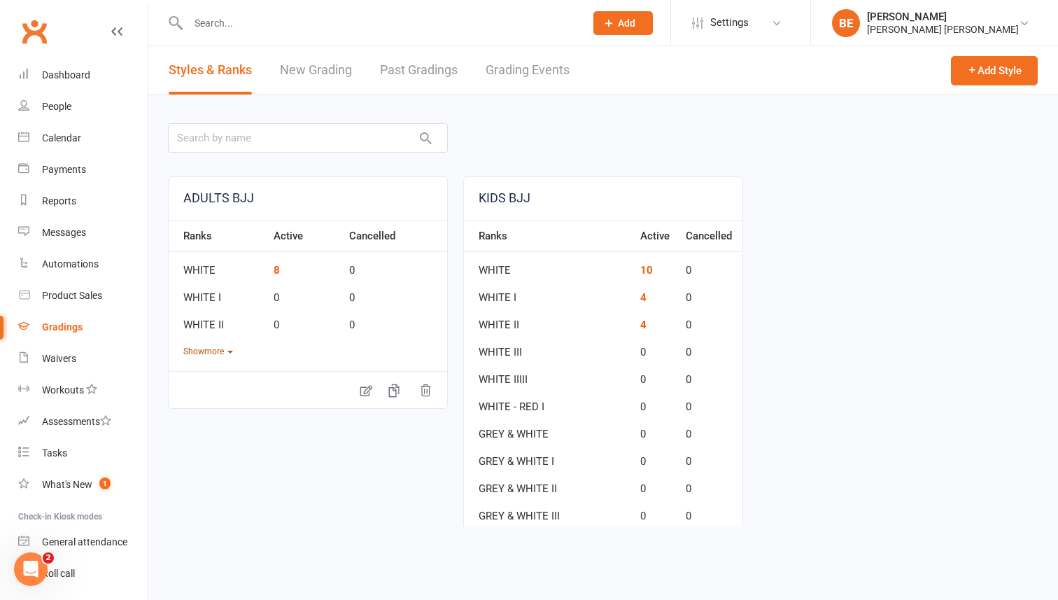
click at [229, 350] on button "Show more" at bounding box center [208, 351] width 50 height 13
